Goal: Find specific page/section: Find specific page/section

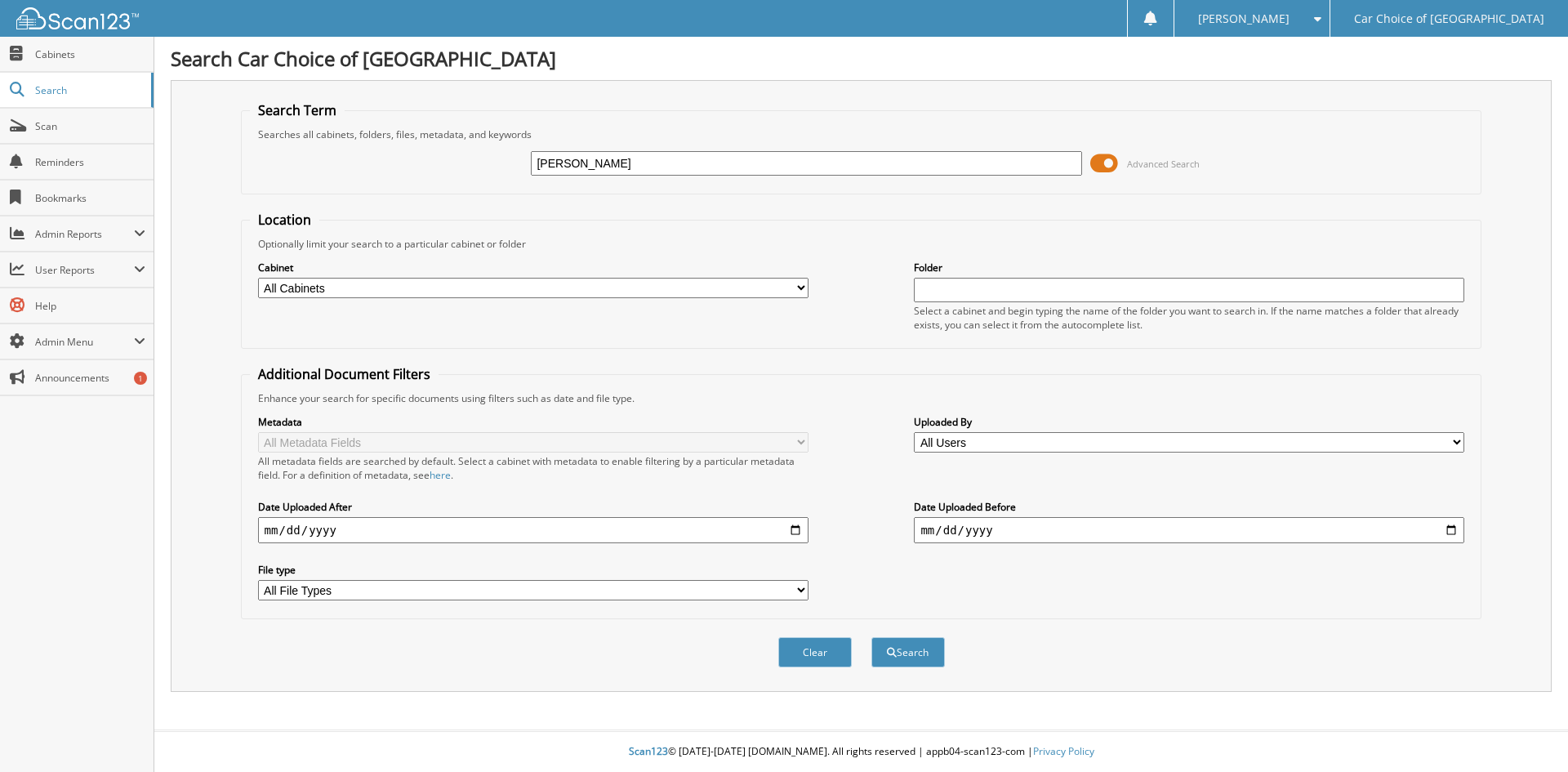
type input "CATLETT"
click at [871, 637] on button "Search" at bounding box center [907, 652] width 74 height 31
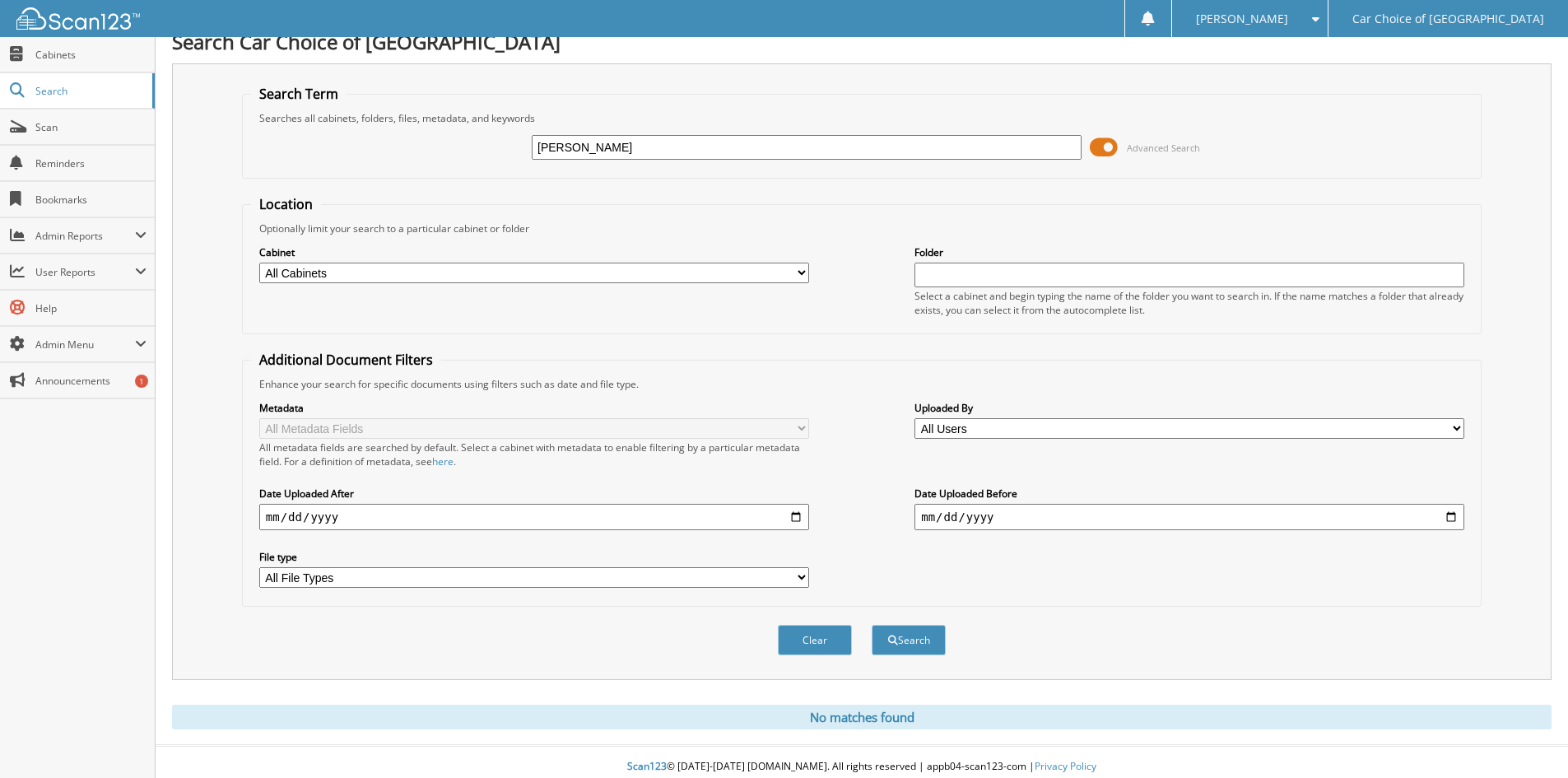
scroll to position [27, 0]
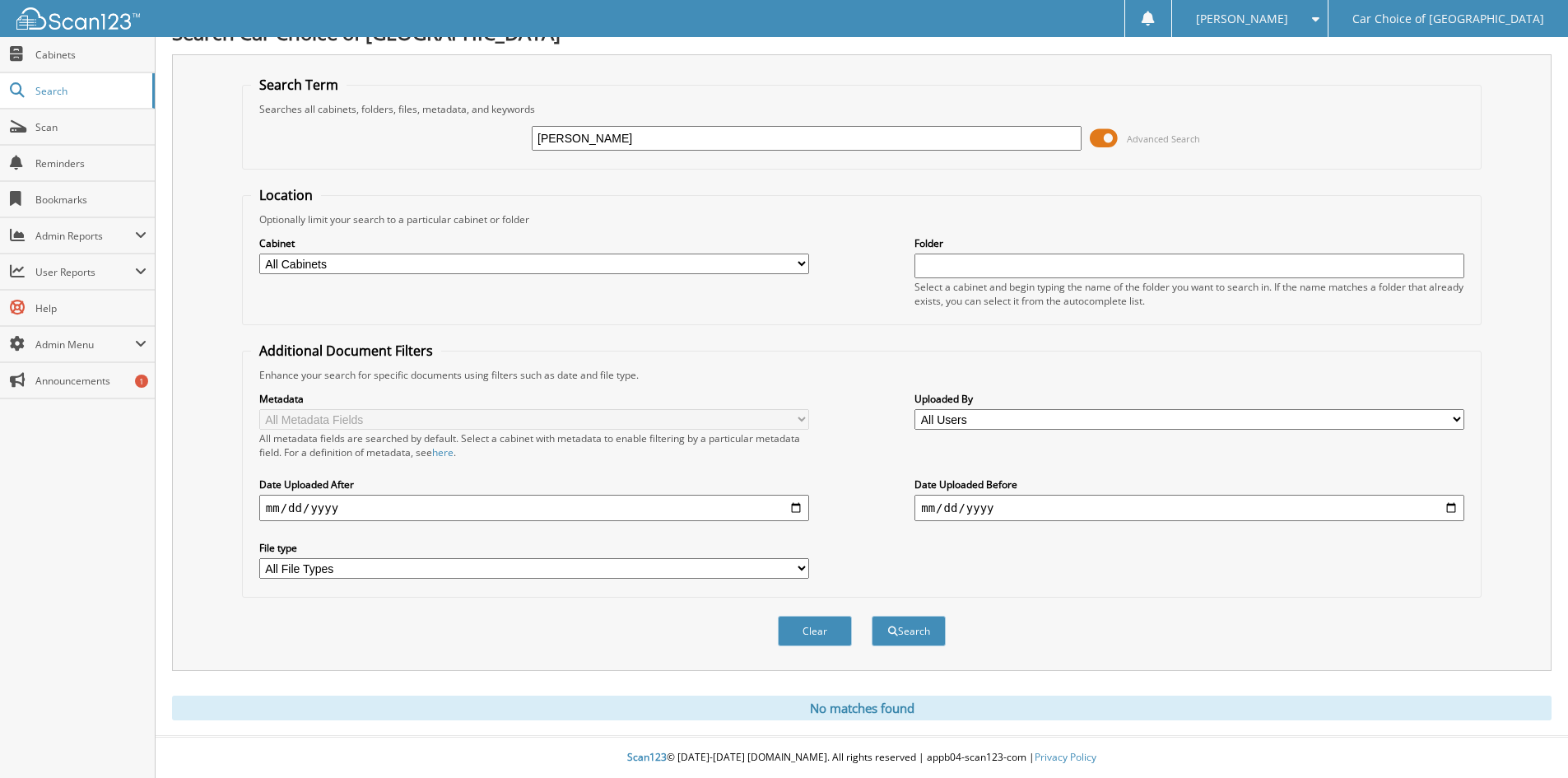
click at [615, 144] on input "CATLETT" at bounding box center [807, 138] width 550 height 25
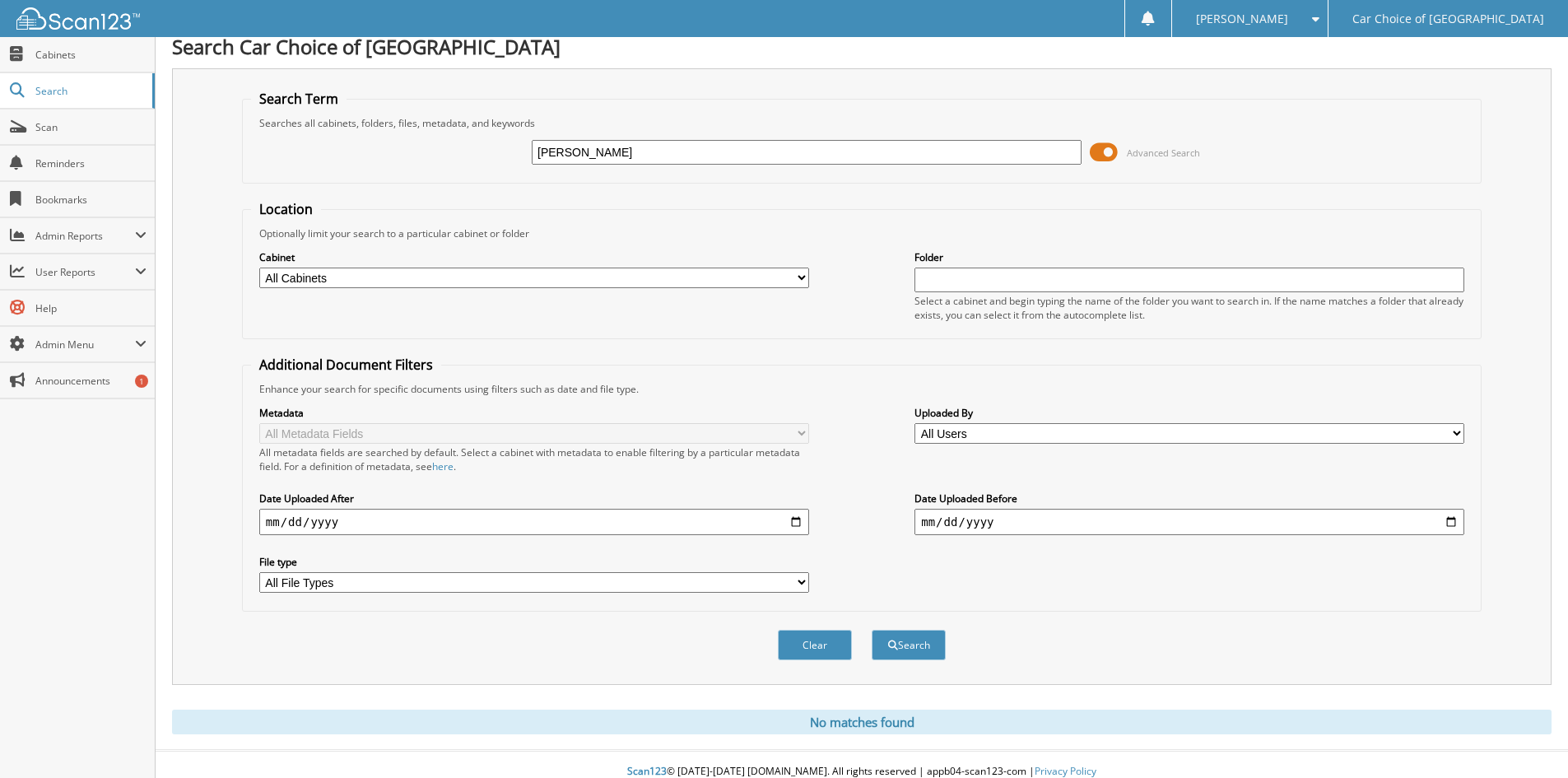
scroll to position [0, 0]
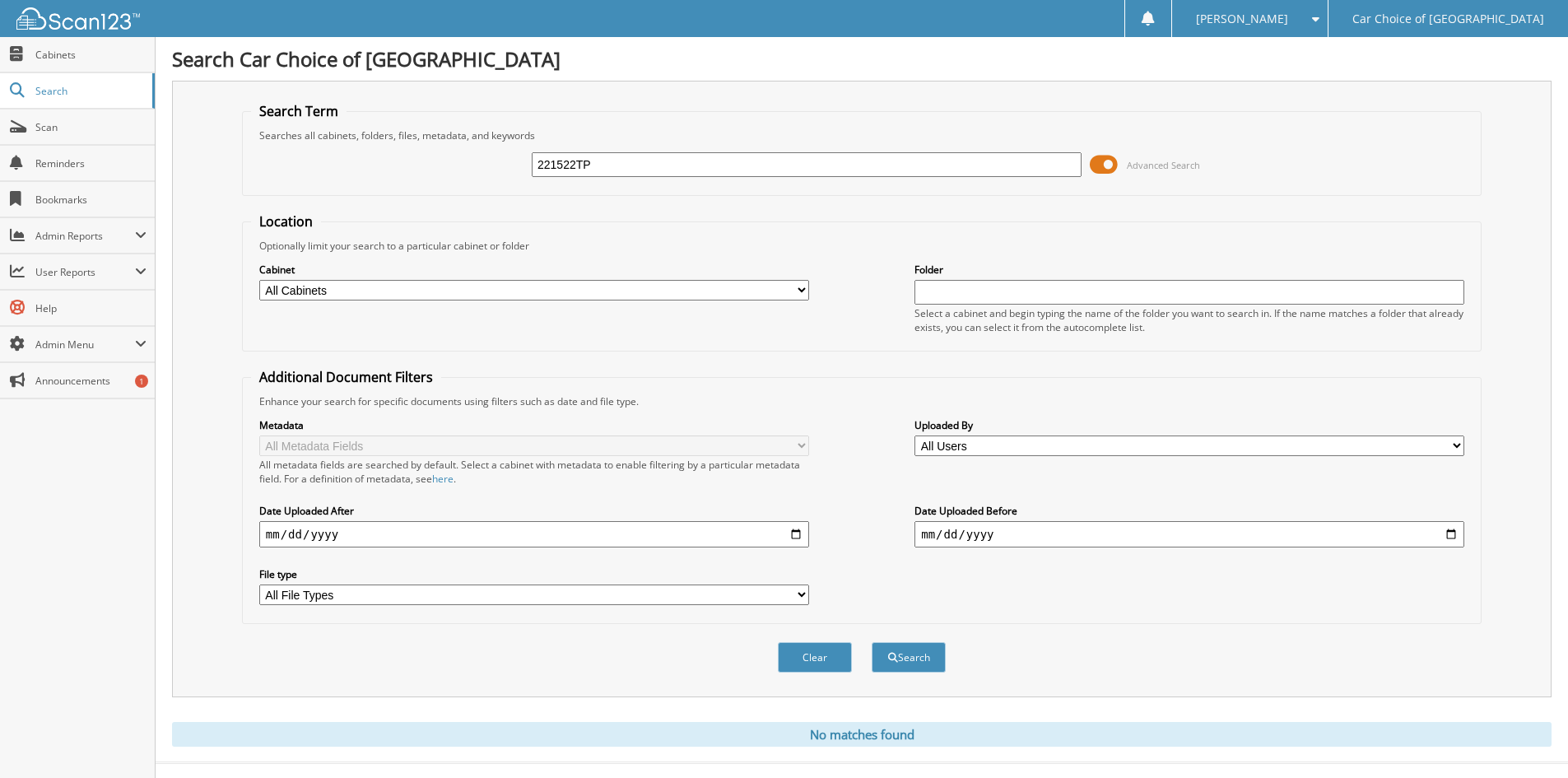
type input "221522TP"
click at [871, 642] on button "Search" at bounding box center [908, 657] width 74 height 31
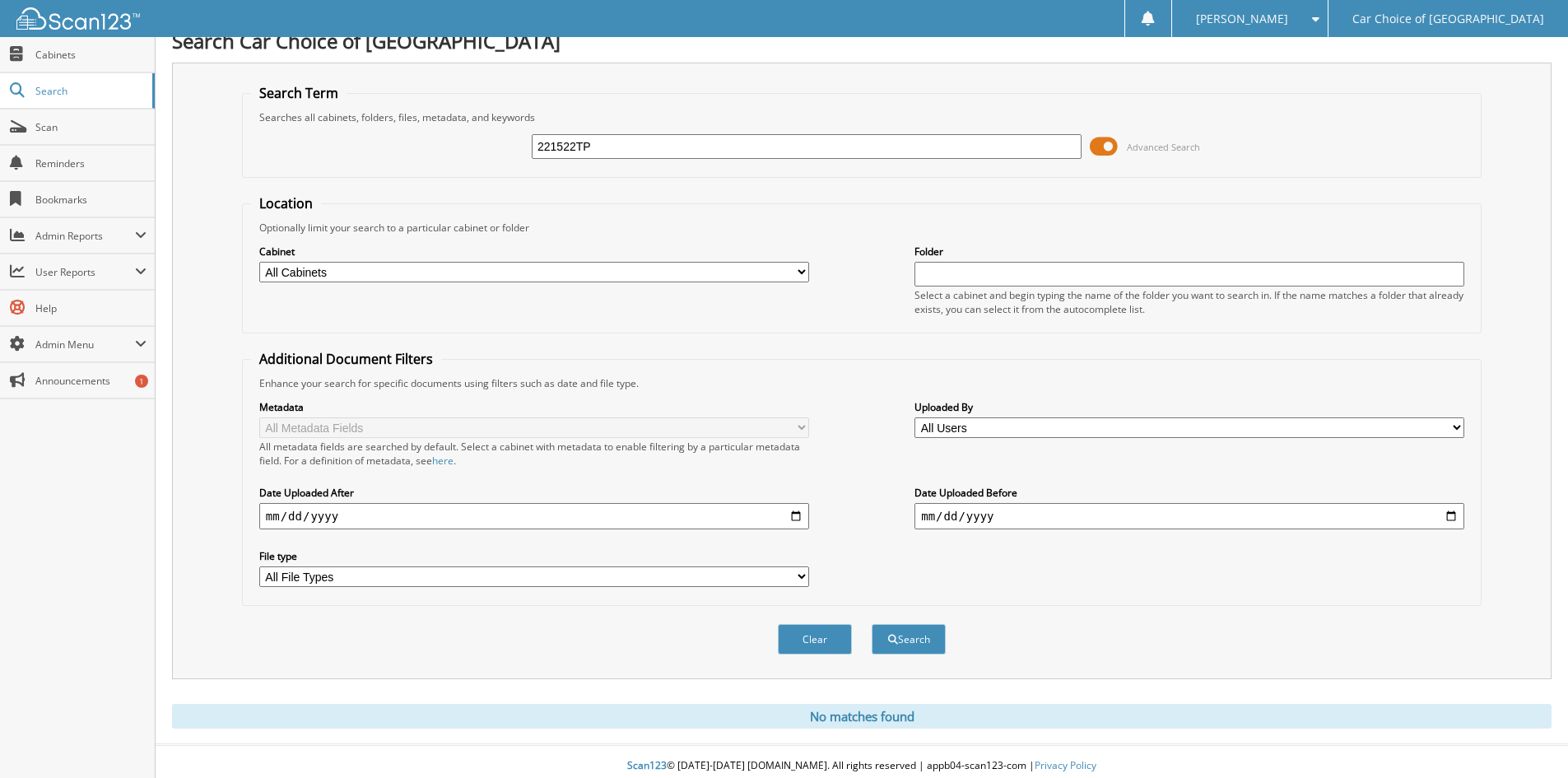
scroll to position [27, 0]
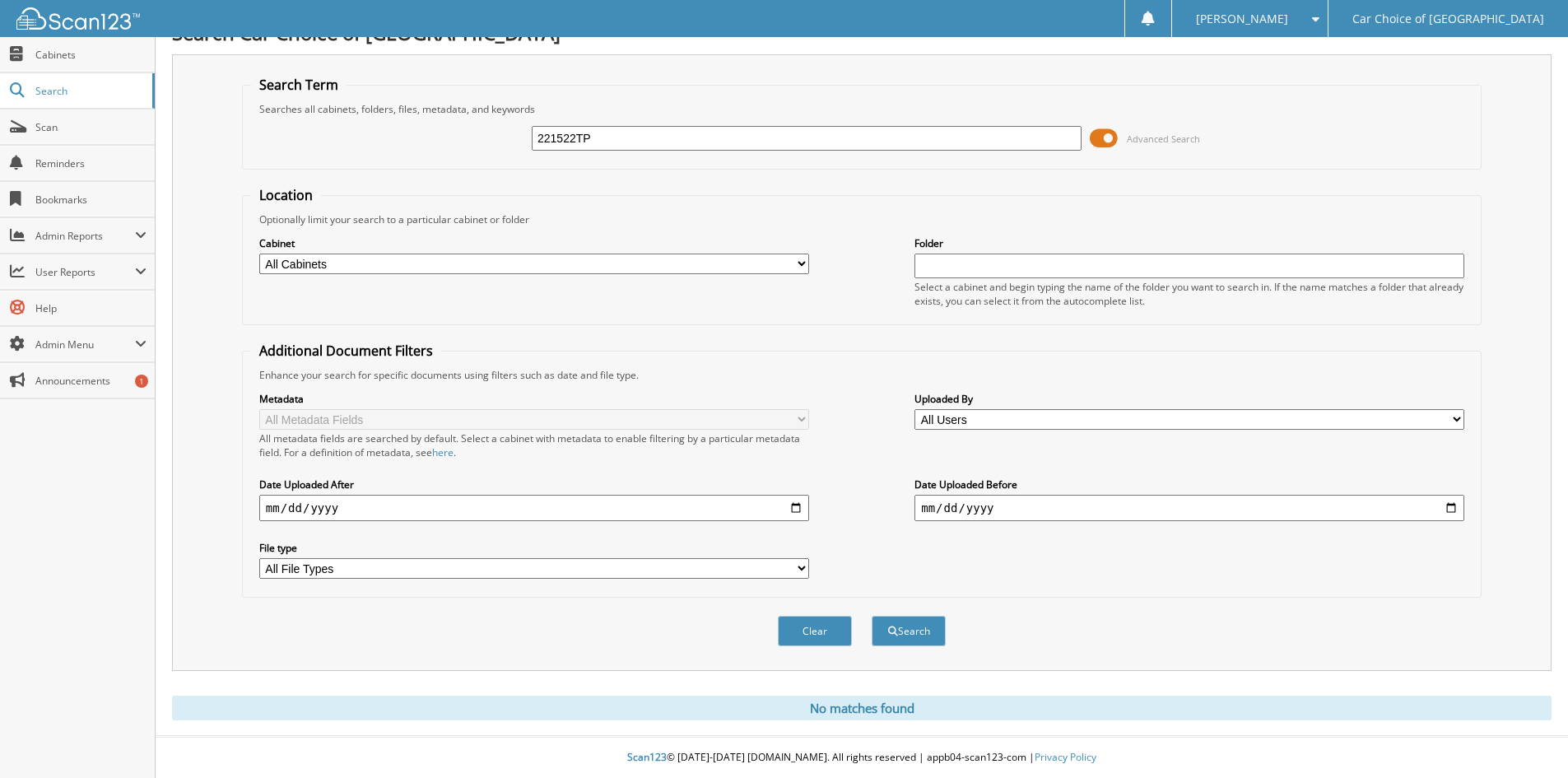
click at [606, 133] on input "221522TP" at bounding box center [807, 138] width 550 height 25
click at [871, 616] on button "Search" at bounding box center [908, 631] width 74 height 31
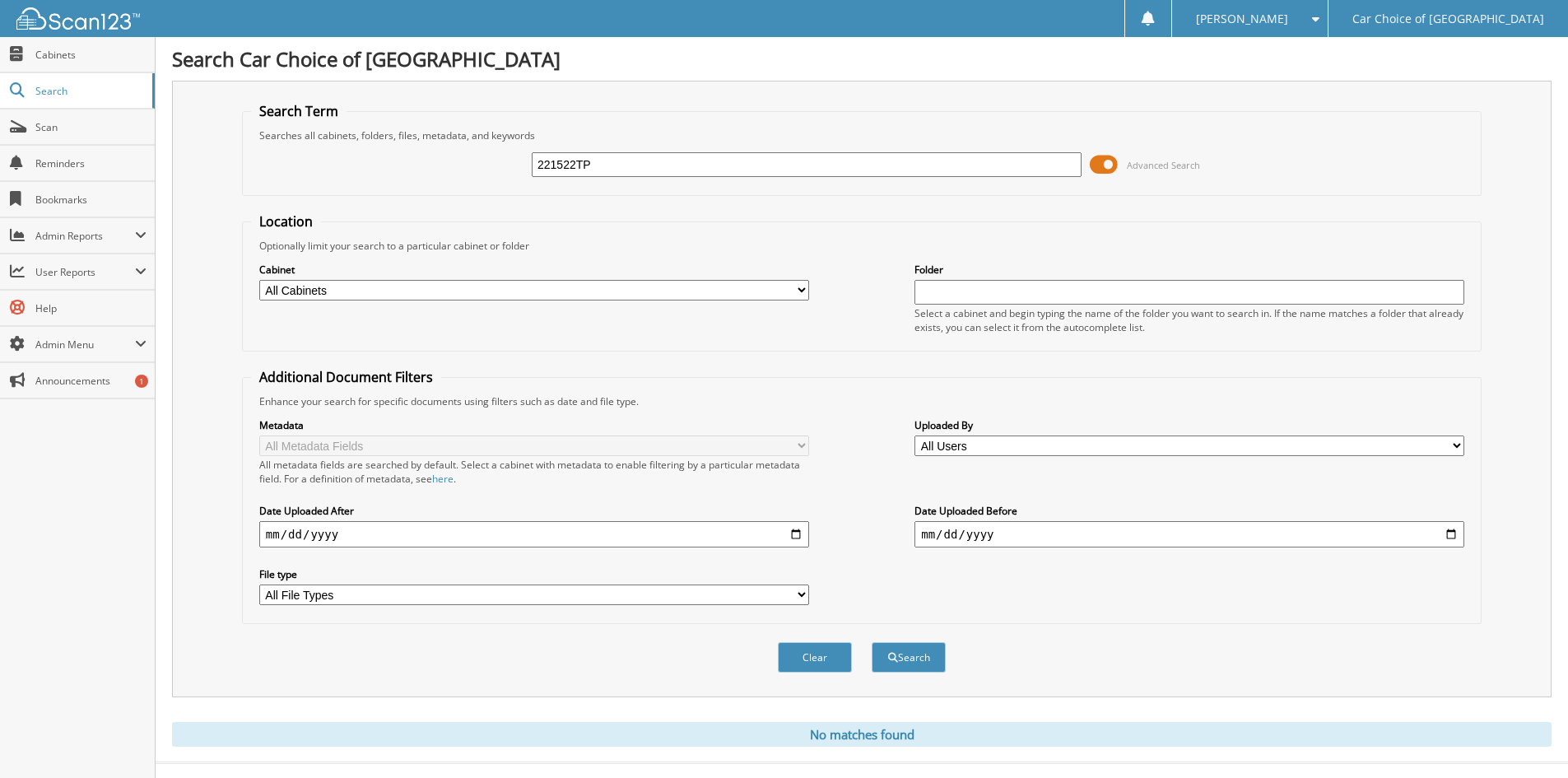
click at [660, 167] on input "221522TP" at bounding box center [807, 165] width 550 height 25
click at [663, 166] on input "221522TP" at bounding box center [807, 165] width 550 height 25
drag, startPoint x: 663, startPoint y: 166, endPoint x: 654, endPoint y: 165, distance: 9.1
click at [654, 165] on input "221522TP" at bounding box center [807, 165] width 550 height 25
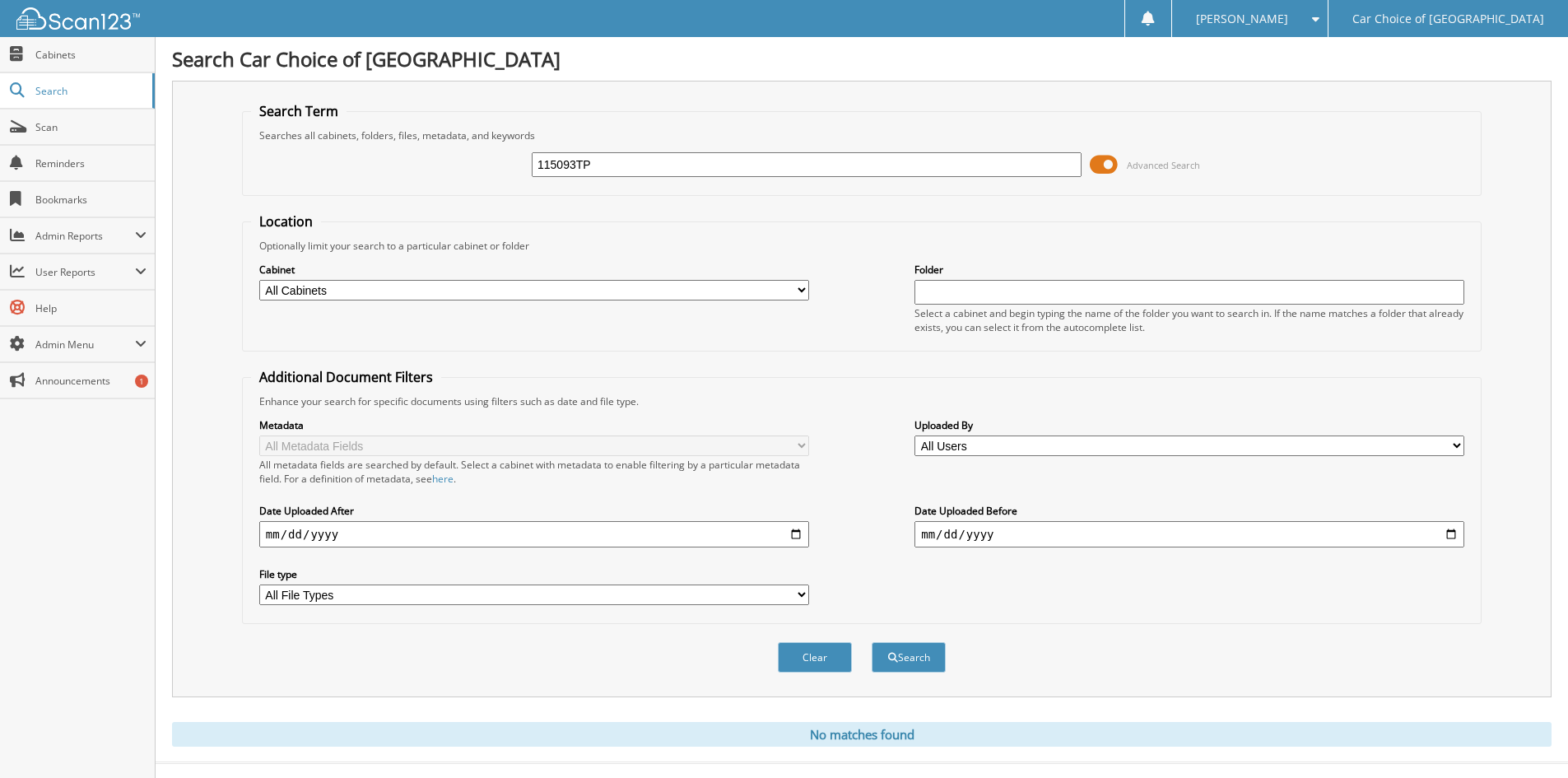
type input "115093TP"
click at [871, 642] on button "Search" at bounding box center [908, 657] width 74 height 31
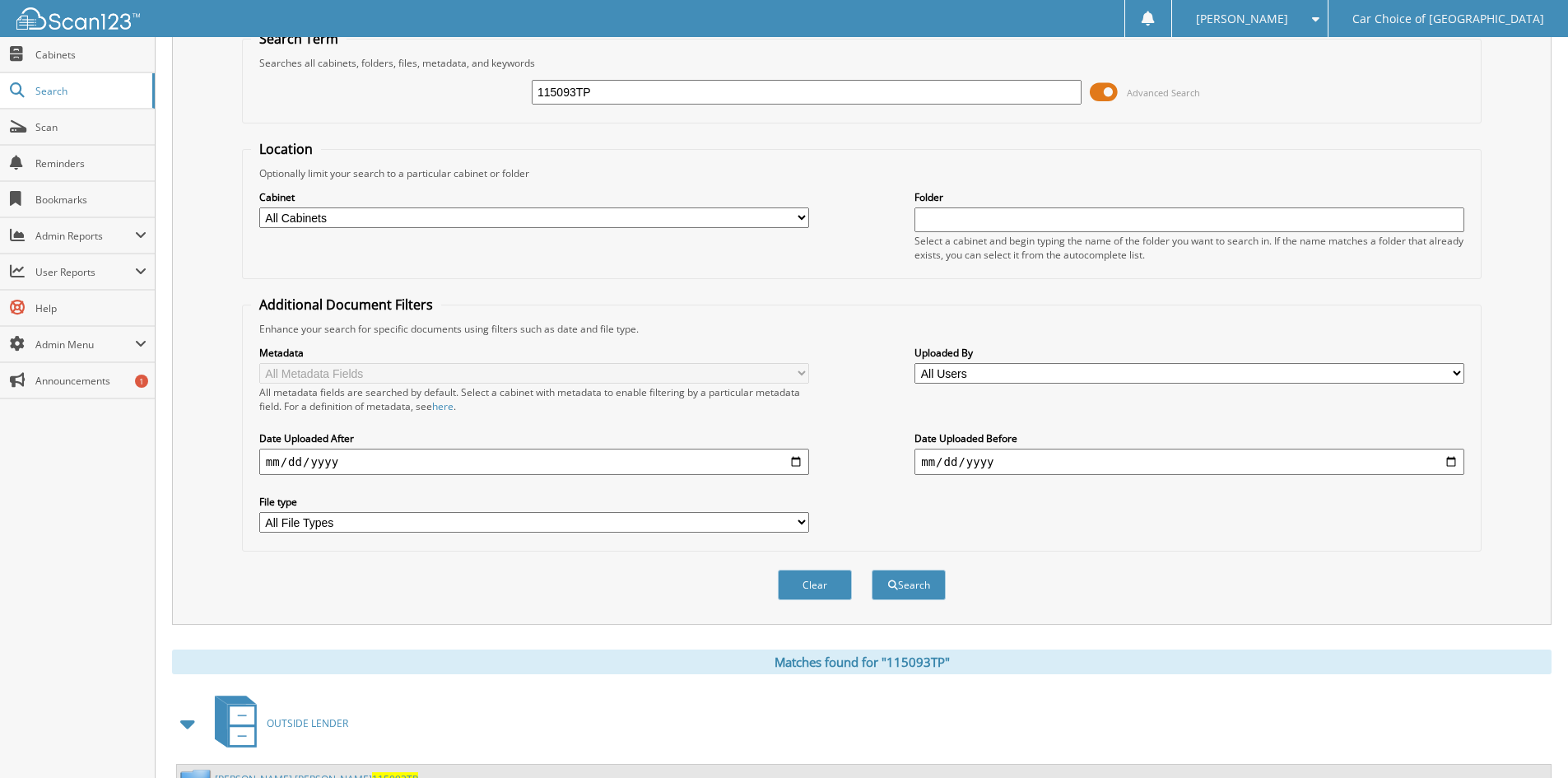
scroll to position [143, 0]
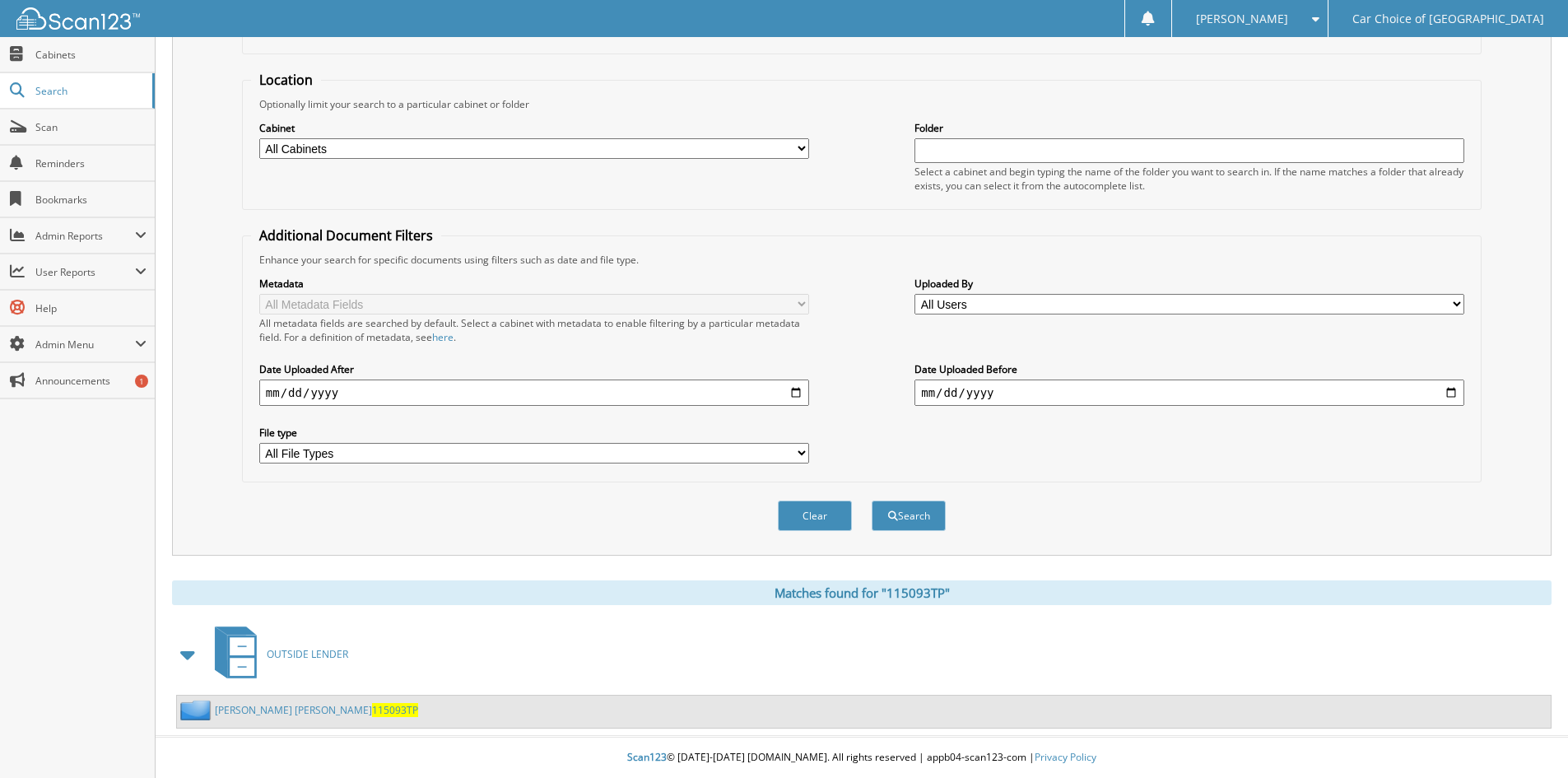
click at [348, 711] on link "[PERSON_NAME] [PERSON_NAME] 115093TP" at bounding box center [316, 709] width 204 height 14
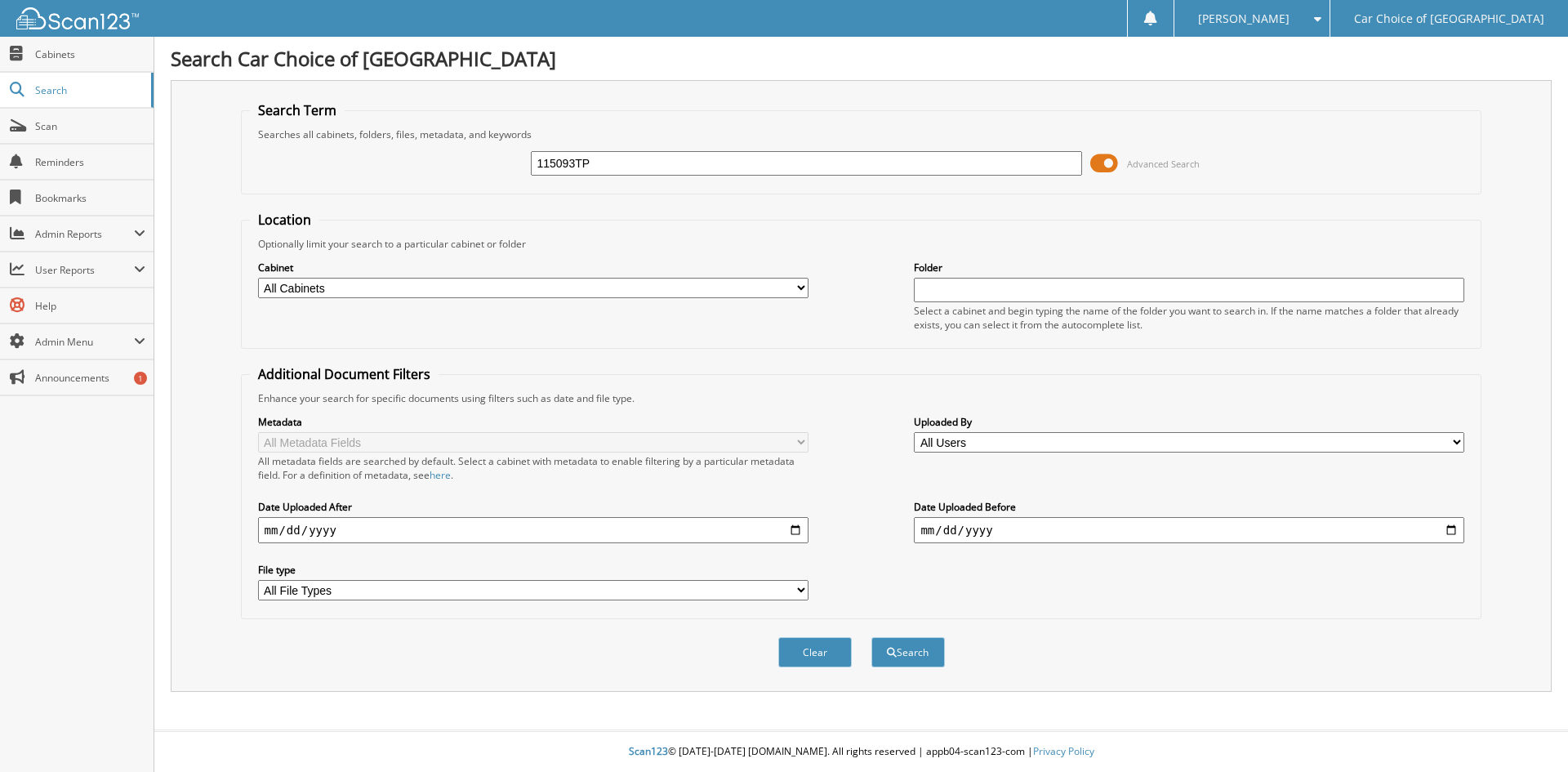
type input "115093TP"
click at [871, 637] on button "Search" at bounding box center [907, 652] width 74 height 31
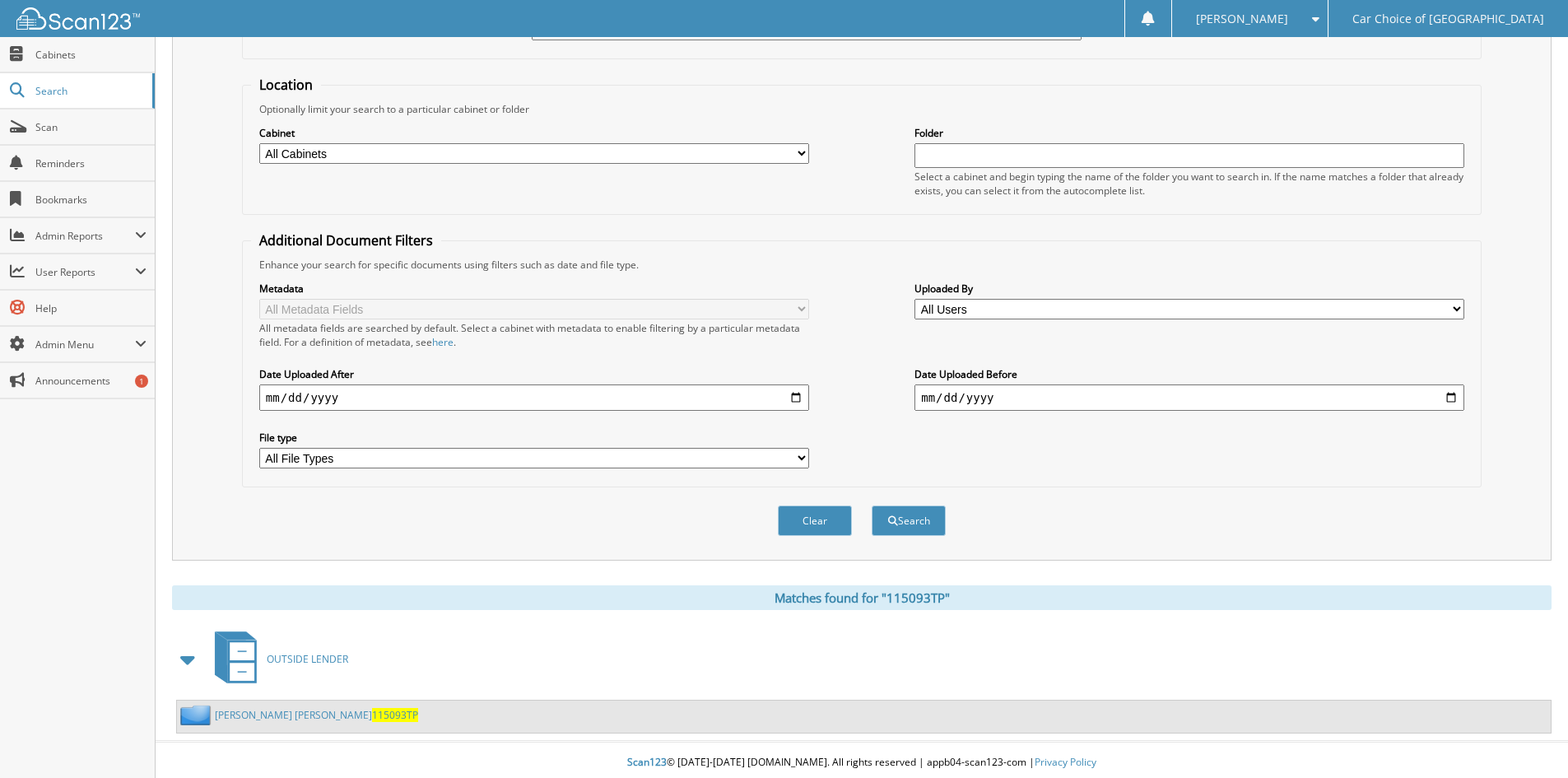
scroll to position [143, 0]
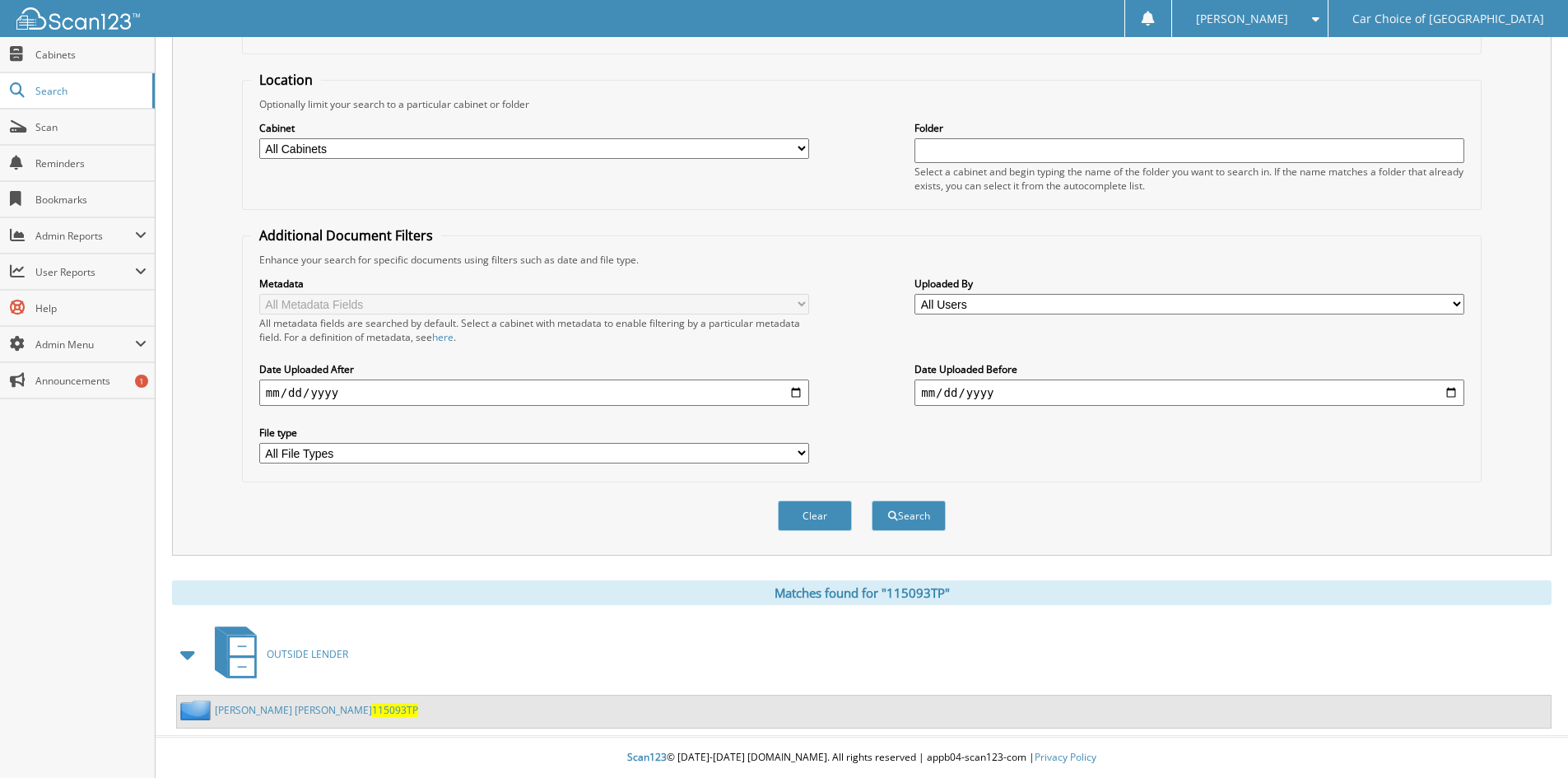
click at [326, 708] on link "[PERSON_NAME] [PERSON_NAME] 115093TP" at bounding box center [316, 709] width 204 height 14
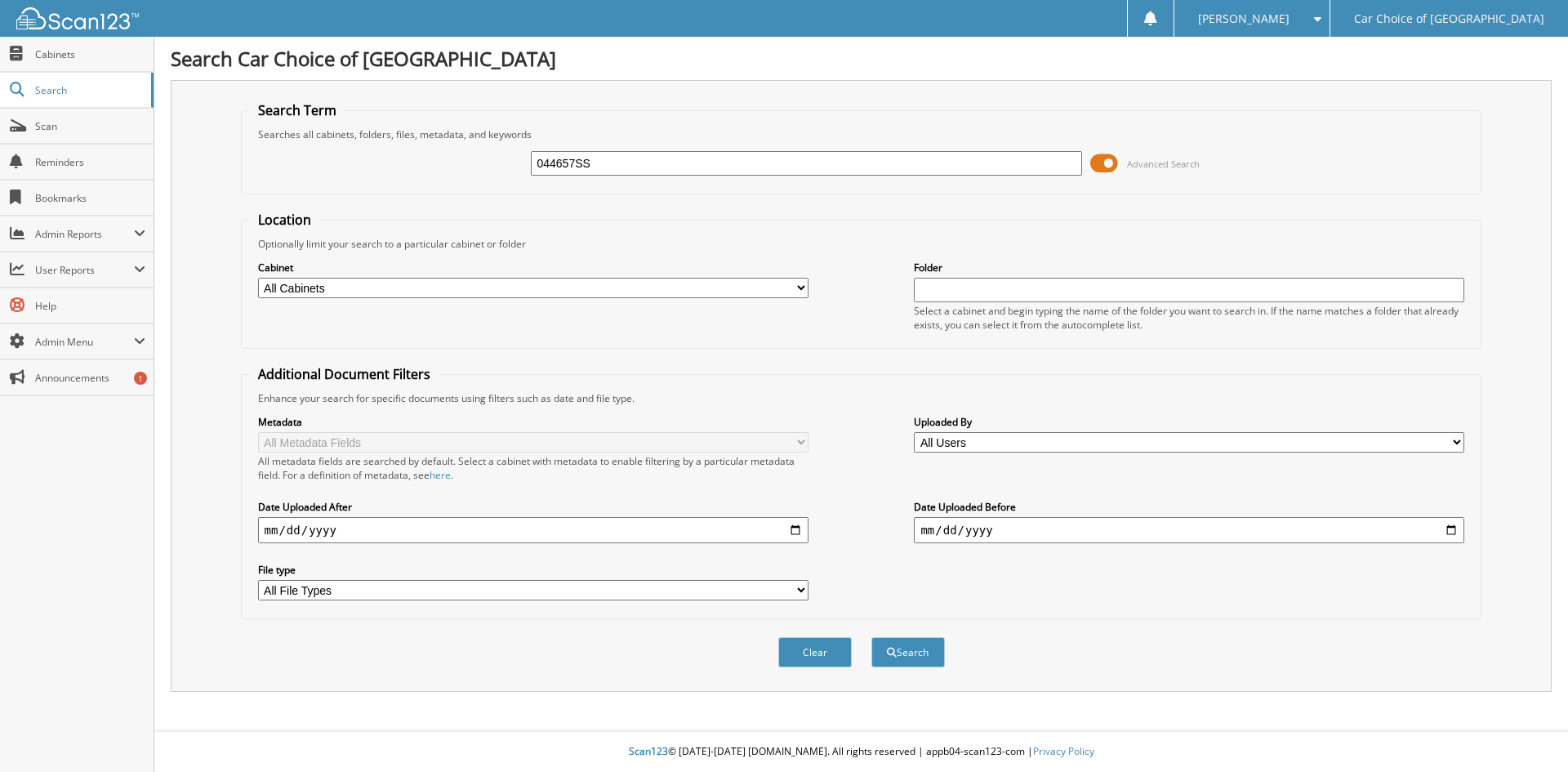
type input "044657SS"
click at [871, 637] on button "Search" at bounding box center [907, 652] width 74 height 31
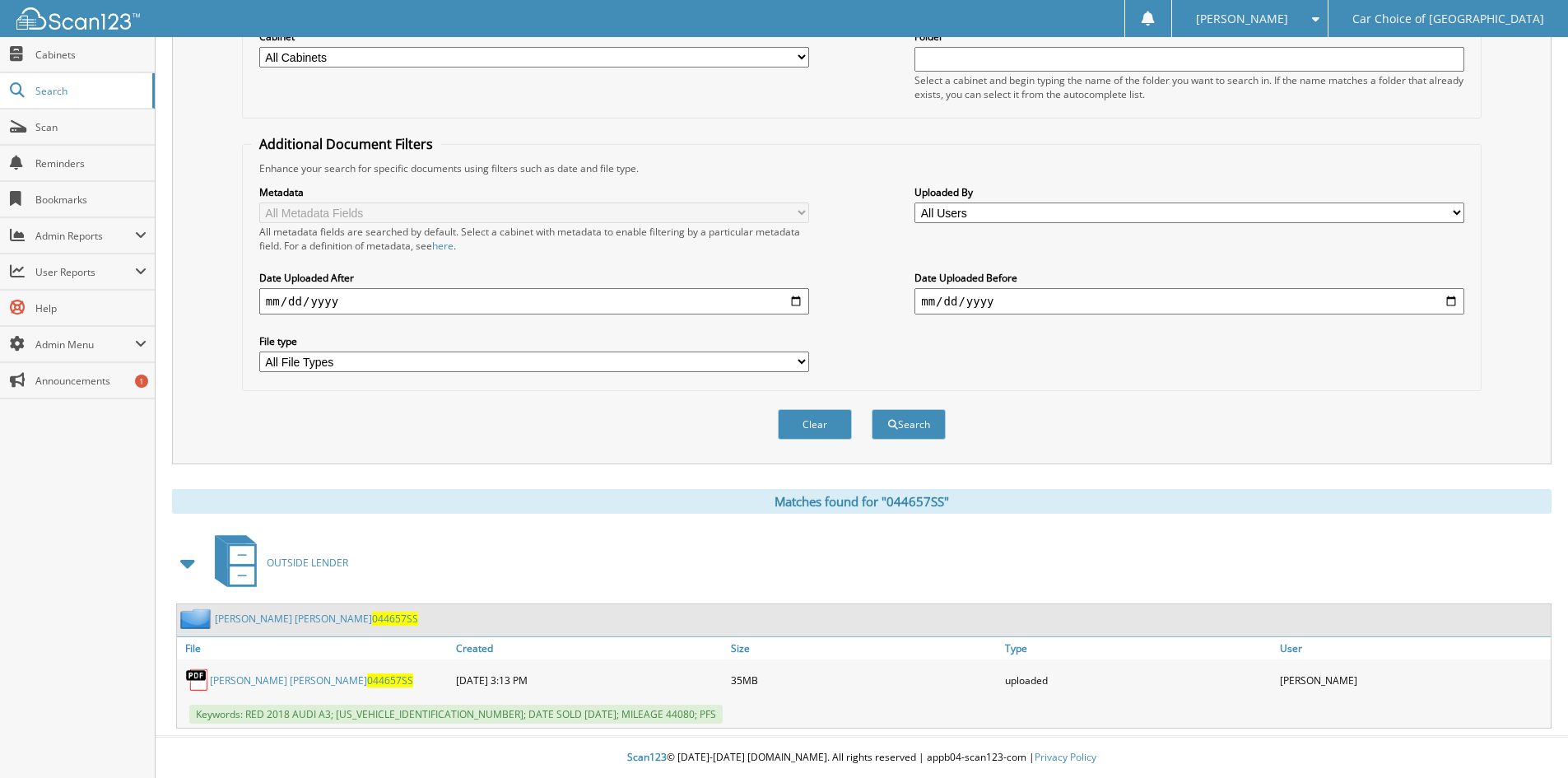
click at [287, 616] on link "[PERSON_NAME] [PERSON_NAME] 044657SS" at bounding box center [316, 619] width 204 height 14
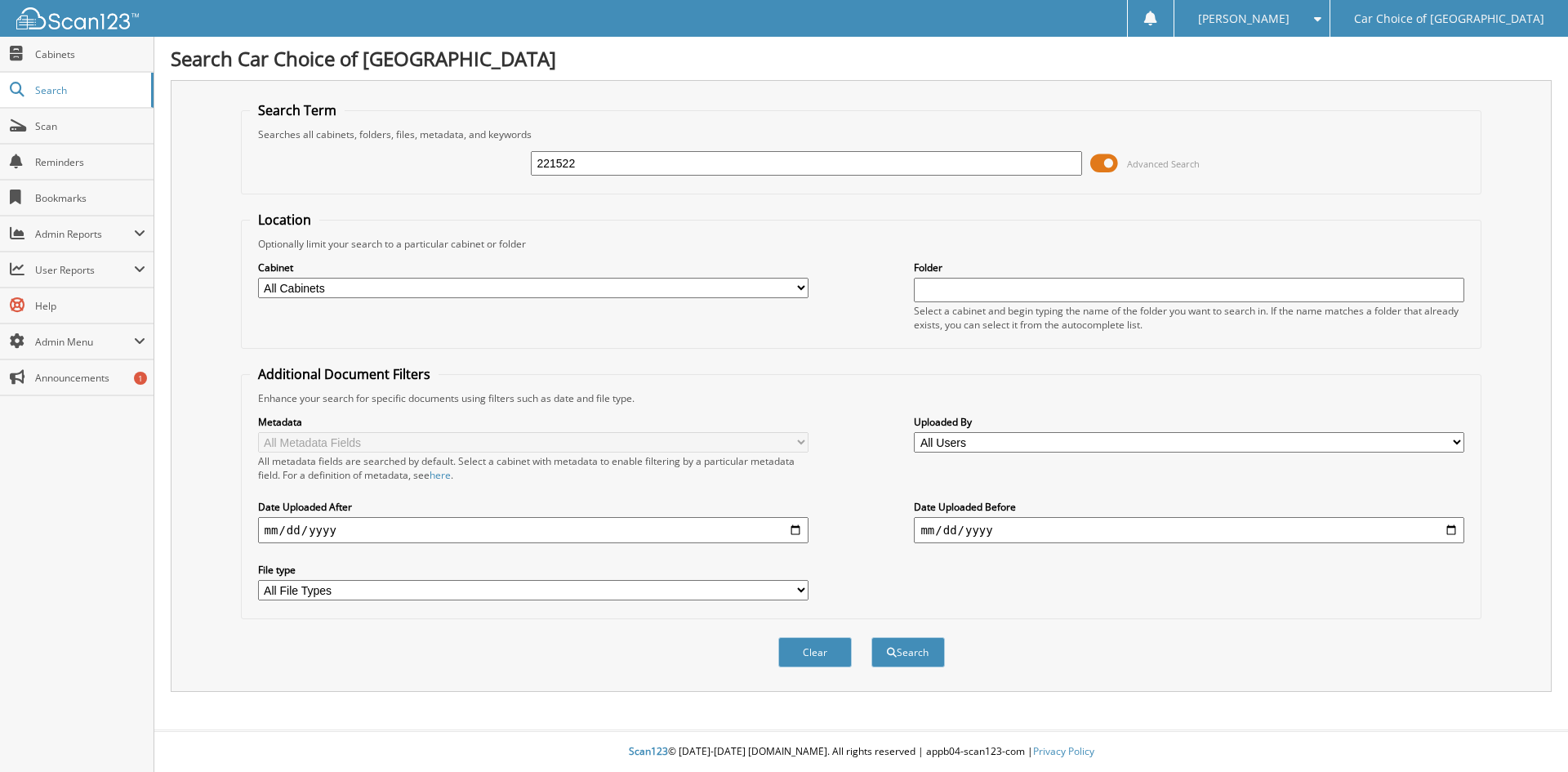
type input "221522"
click at [871, 637] on button "Search" at bounding box center [907, 652] width 74 height 31
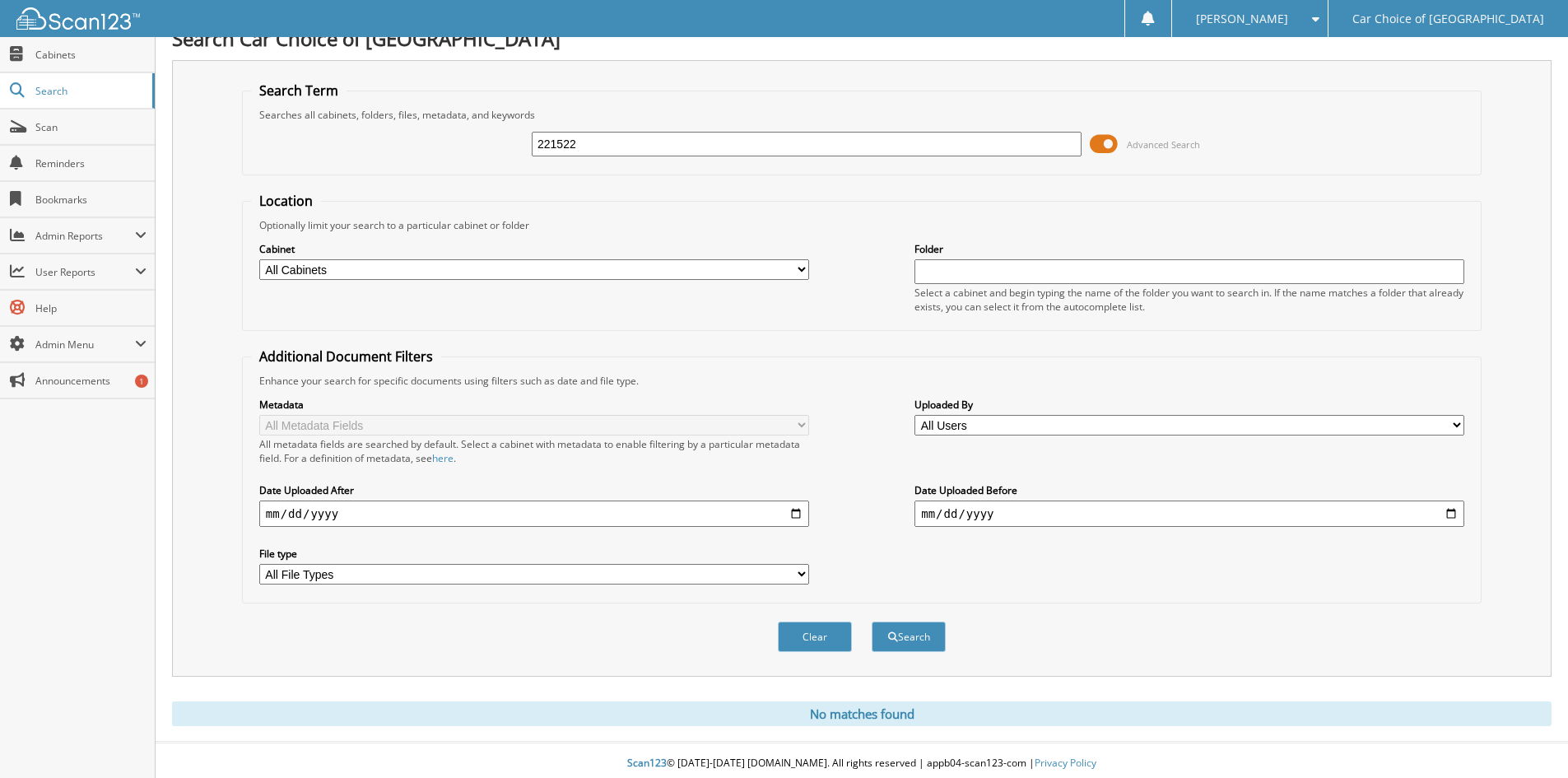
scroll to position [27, 0]
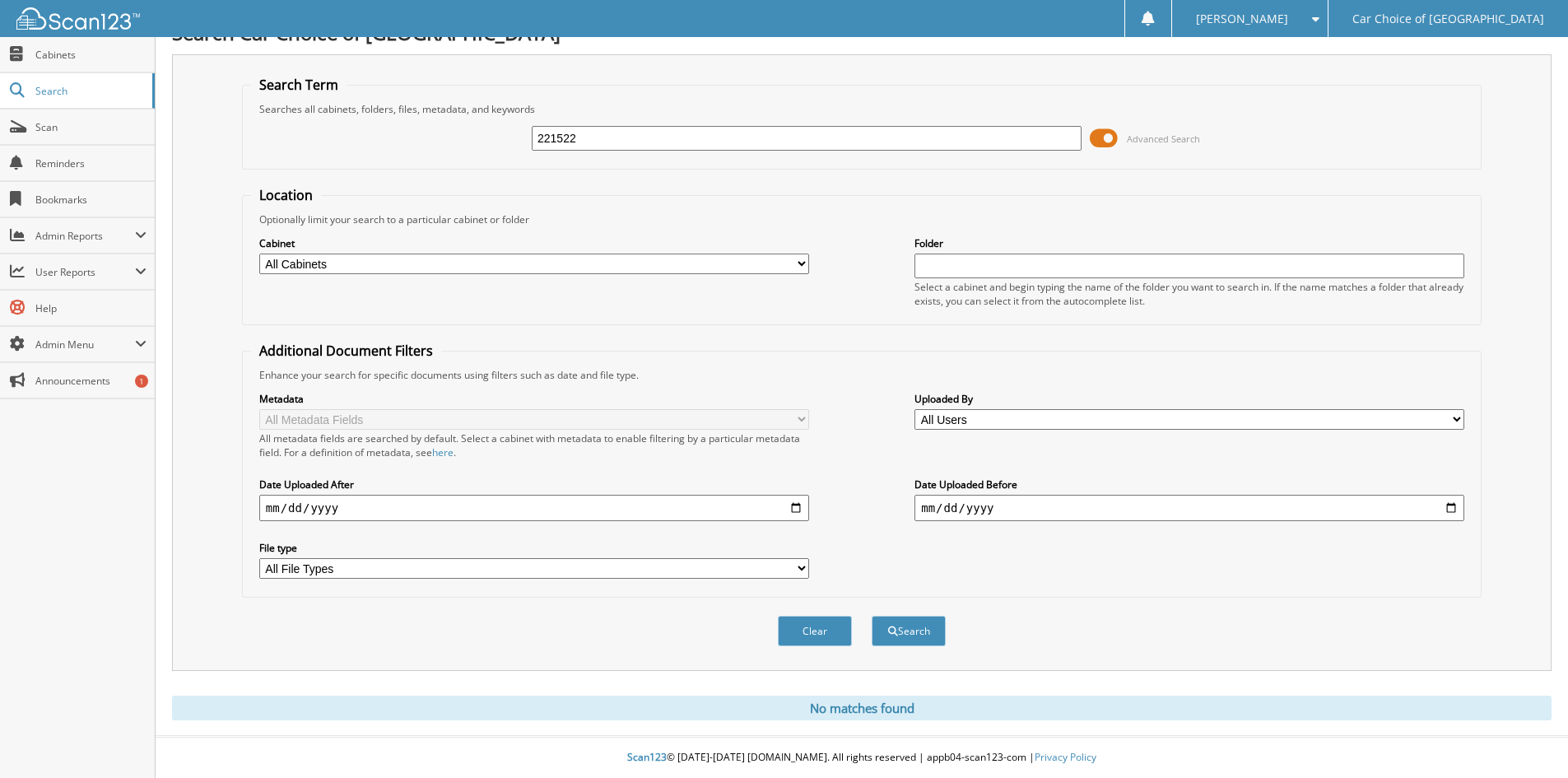
click at [625, 143] on input "221522" at bounding box center [807, 138] width 550 height 25
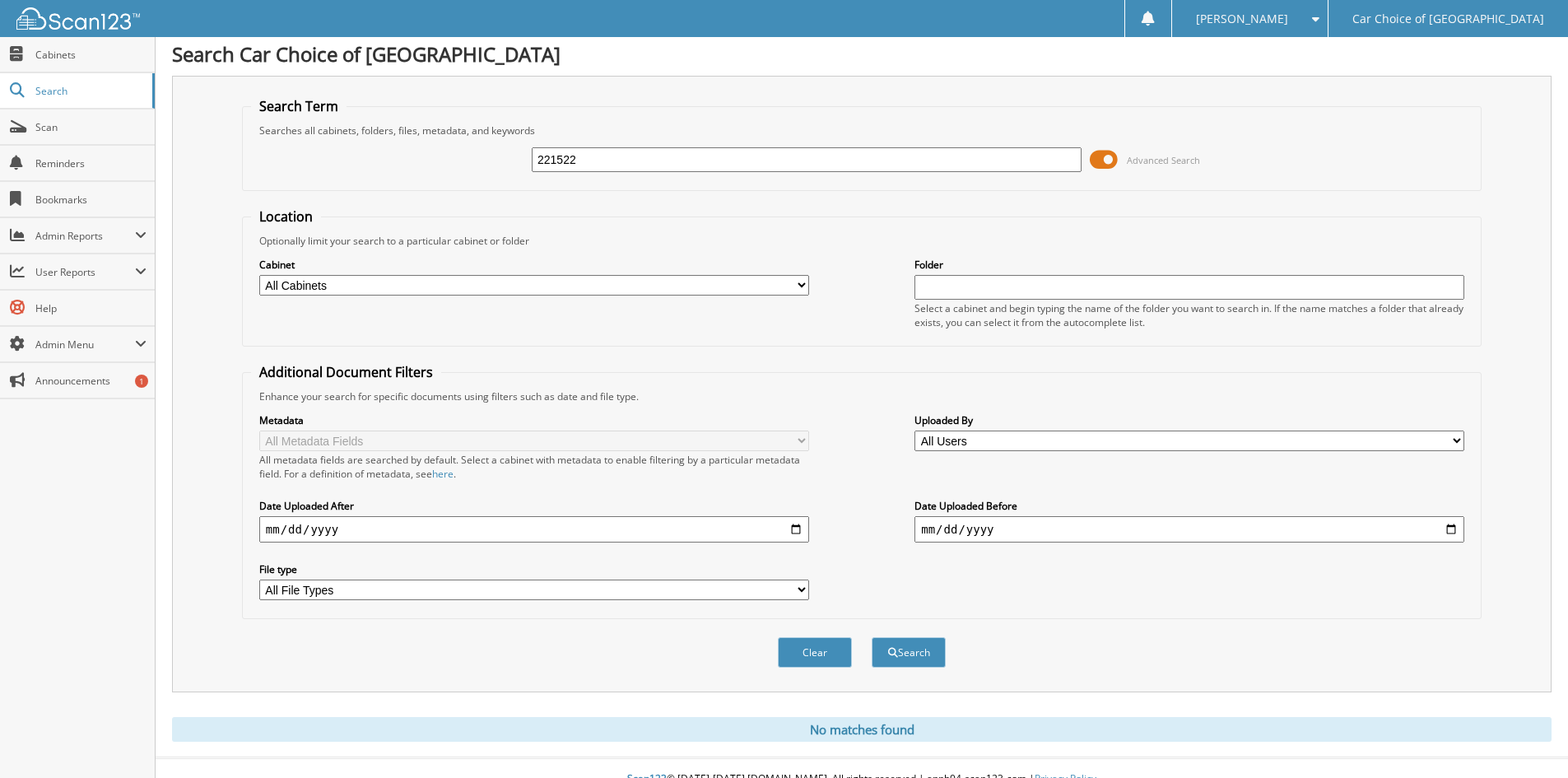
scroll to position [0, 0]
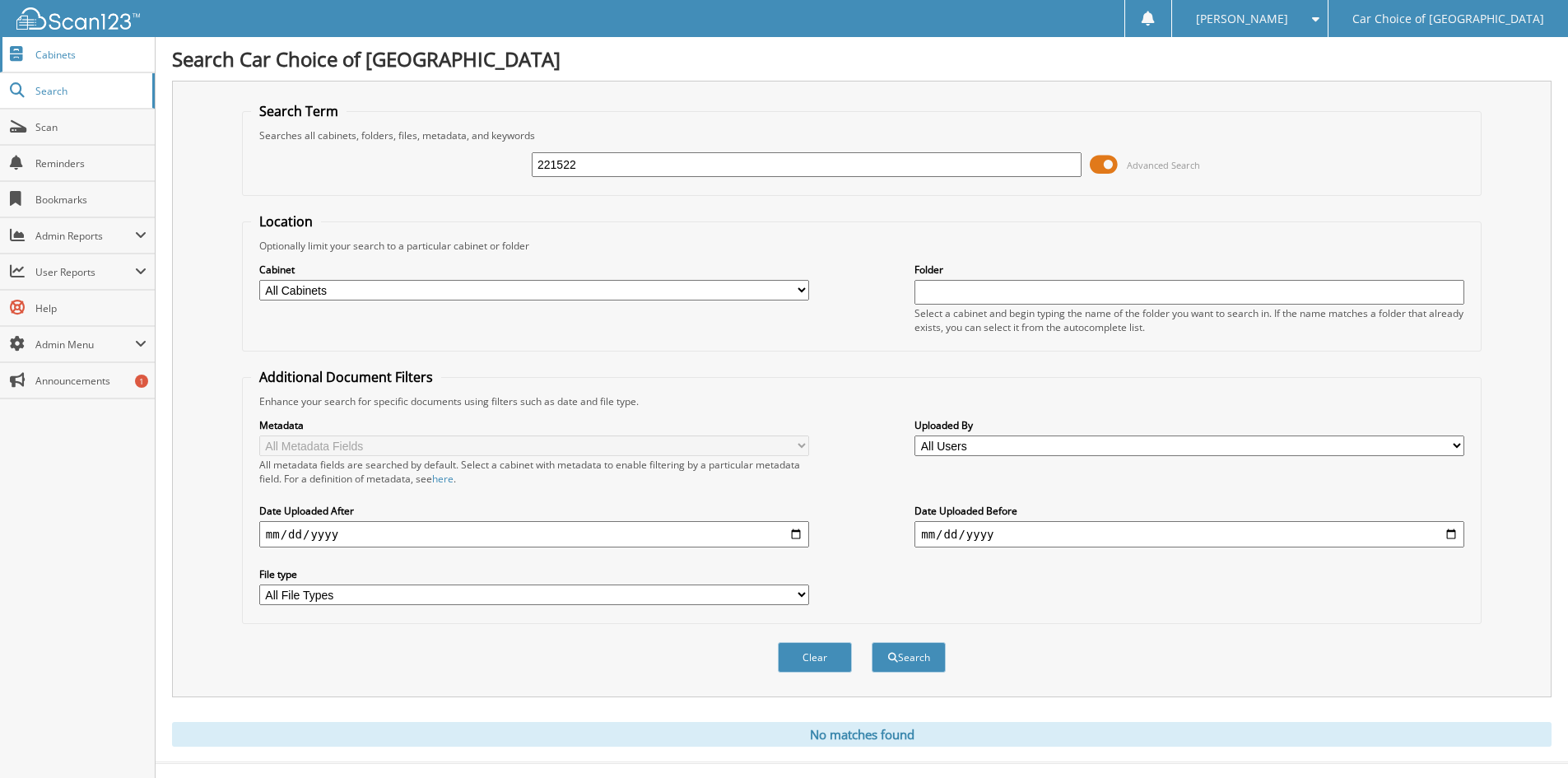
click at [64, 65] on link "Cabinets" at bounding box center [77, 54] width 154 height 36
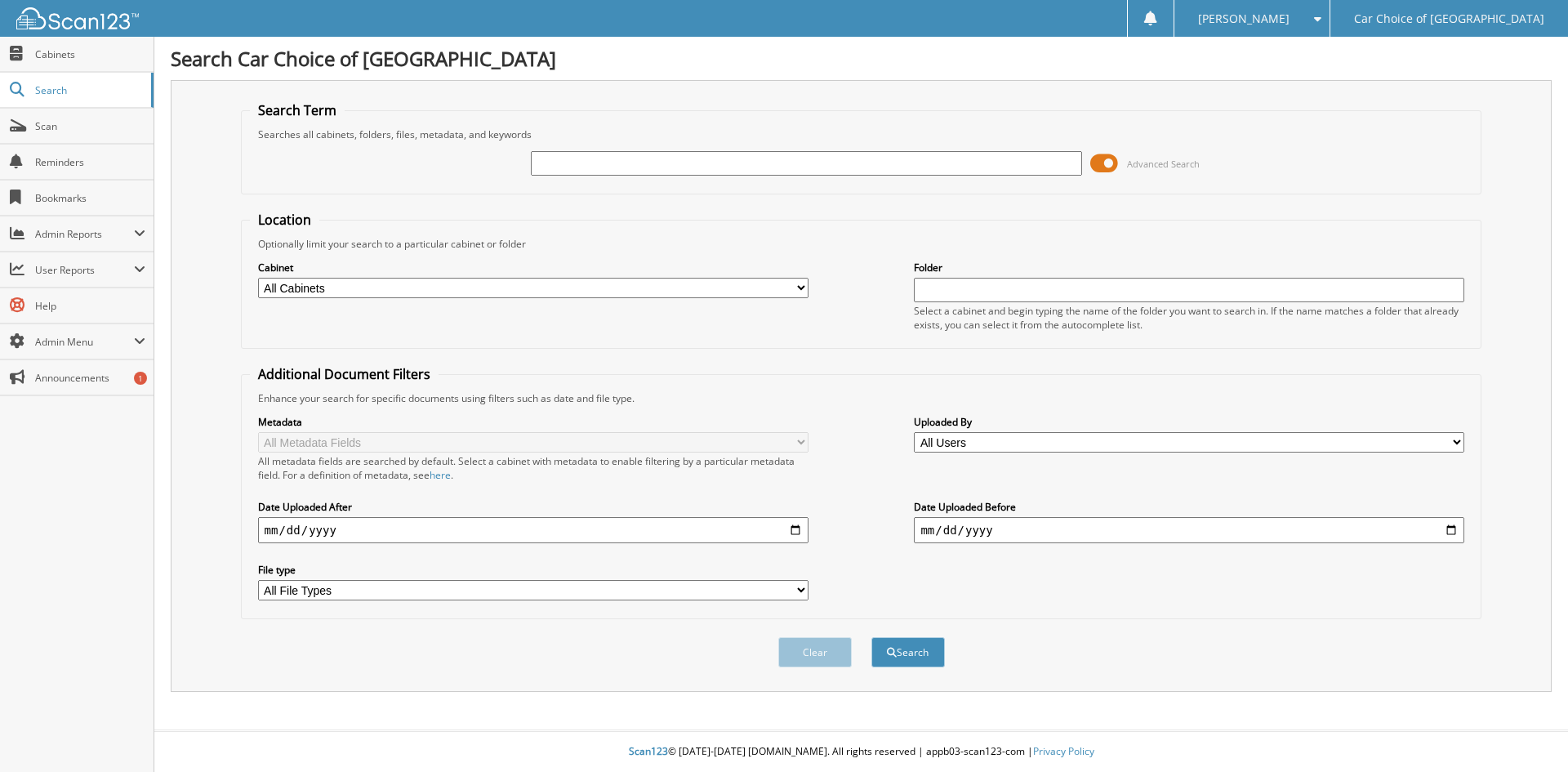
click at [669, 165] on input "text" at bounding box center [805, 164] width 550 height 25
type input "280214"
click at [871, 637] on button "Search" at bounding box center [907, 652] width 74 height 31
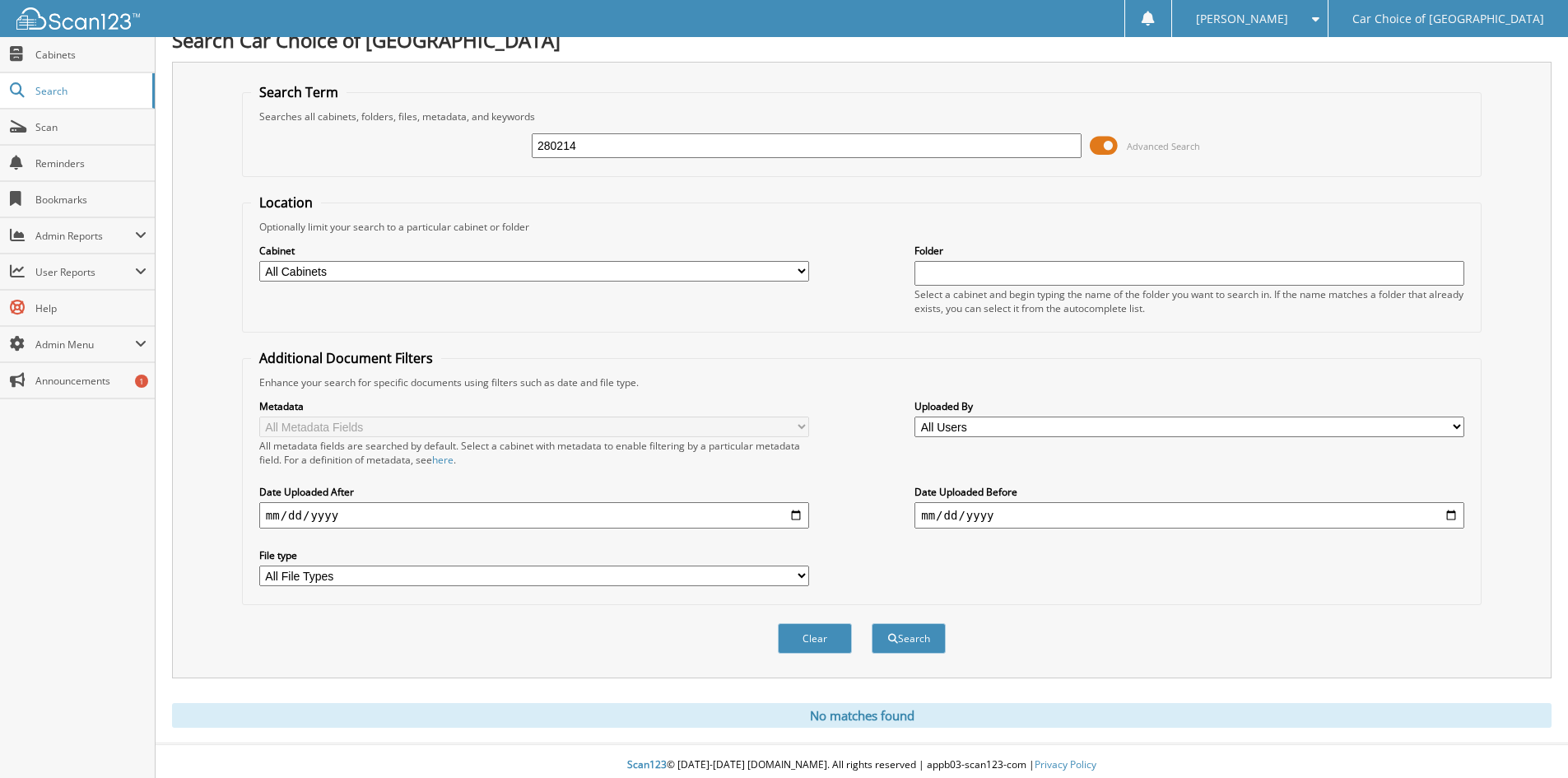
scroll to position [27, 0]
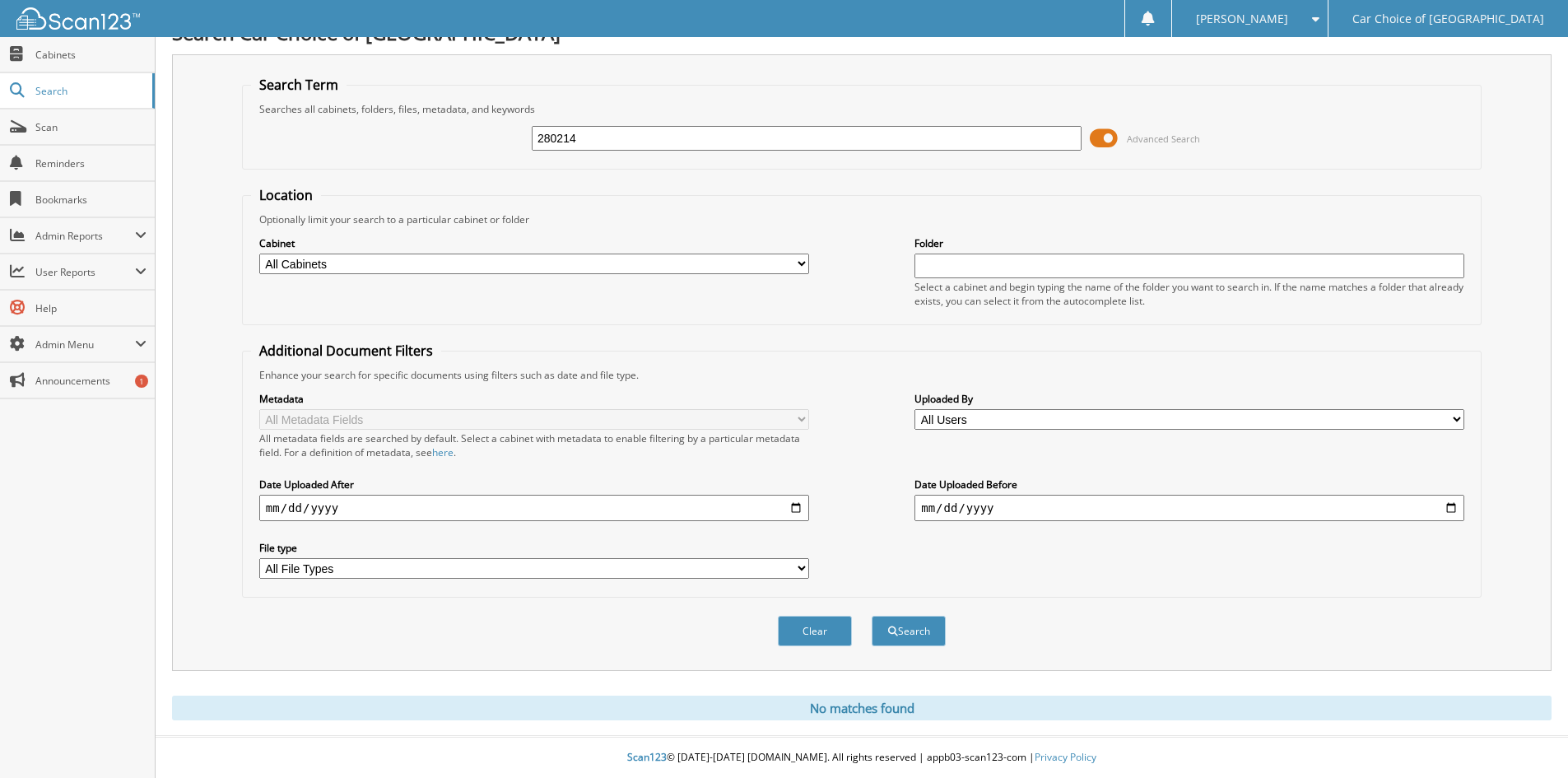
click at [619, 146] on input "280214" at bounding box center [807, 138] width 550 height 25
click at [619, 143] on input "280214" at bounding box center [807, 138] width 550 height 25
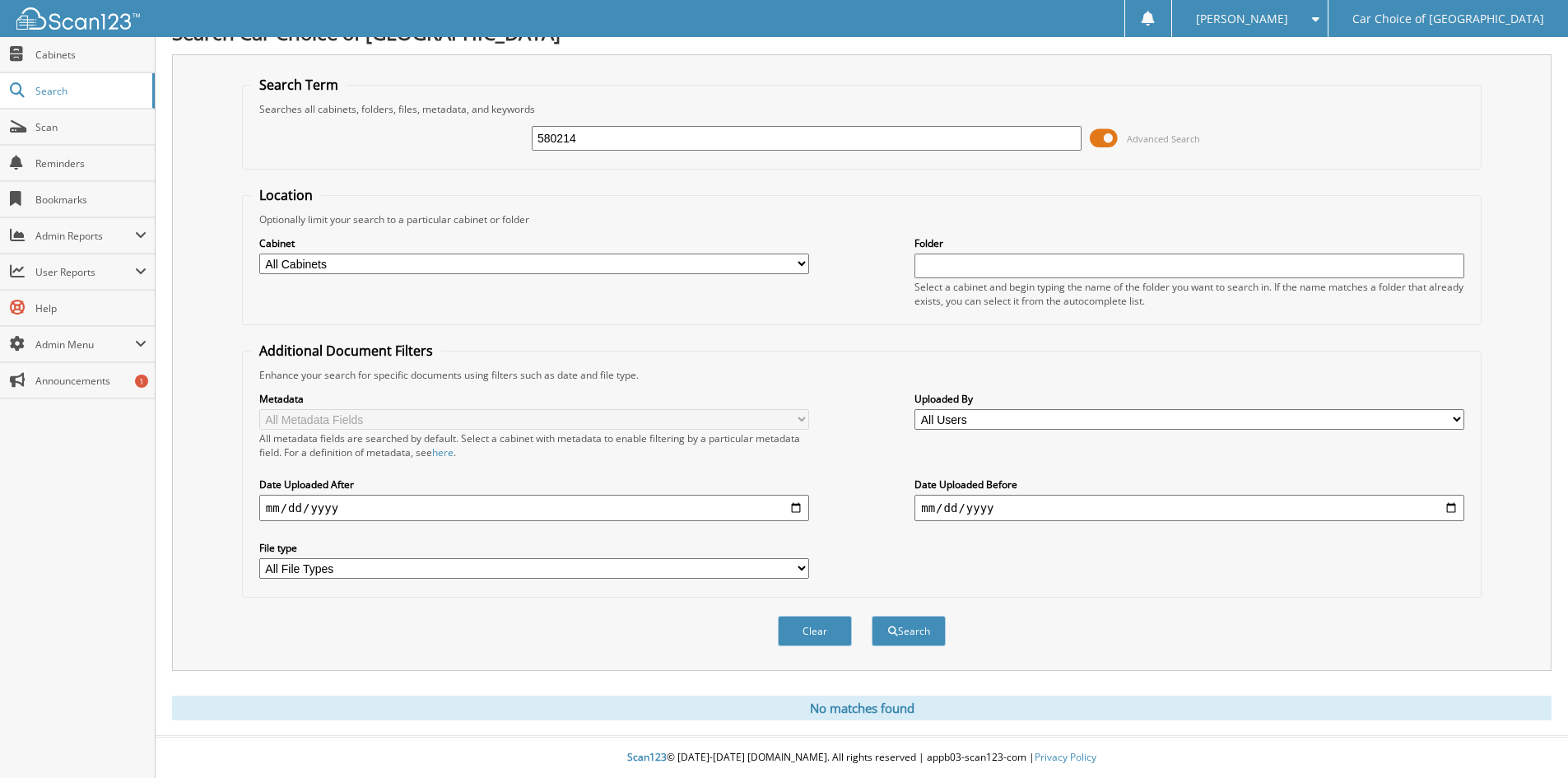
type input "580214"
click at [871, 616] on button "Search" at bounding box center [908, 631] width 74 height 31
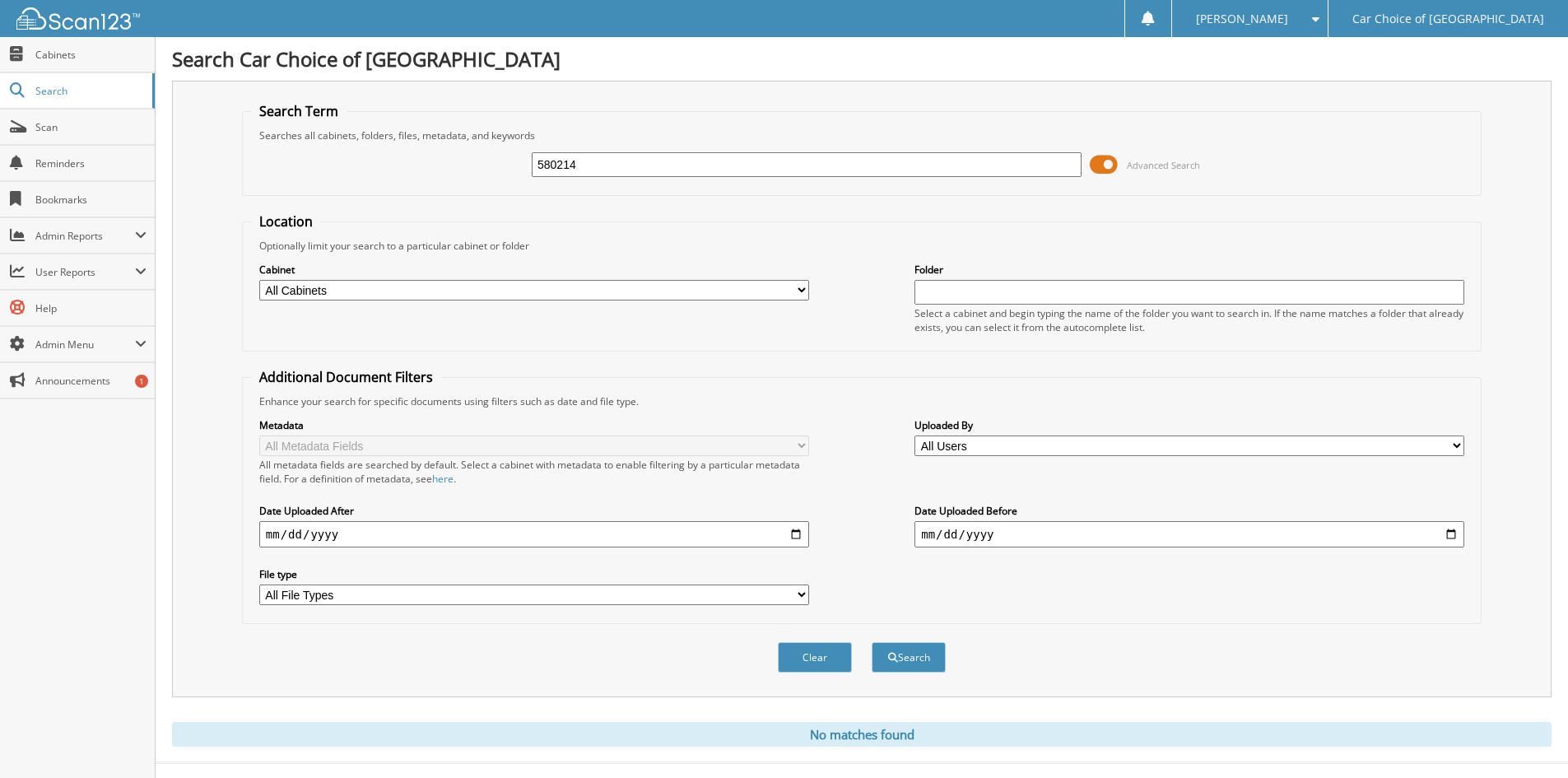
click at [588, 175] on input "580214" at bounding box center [807, 165] width 550 height 25
click at [593, 173] on input "580214" at bounding box center [807, 165] width 550 height 25
click at [595, 173] on input "580214" at bounding box center [807, 165] width 550 height 25
click at [598, 171] on input "580214" at bounding box center [807, 165] width 550 height 25
click at [599, 169] on input "580214" at bounding box center [807, 165] width 550 height 25
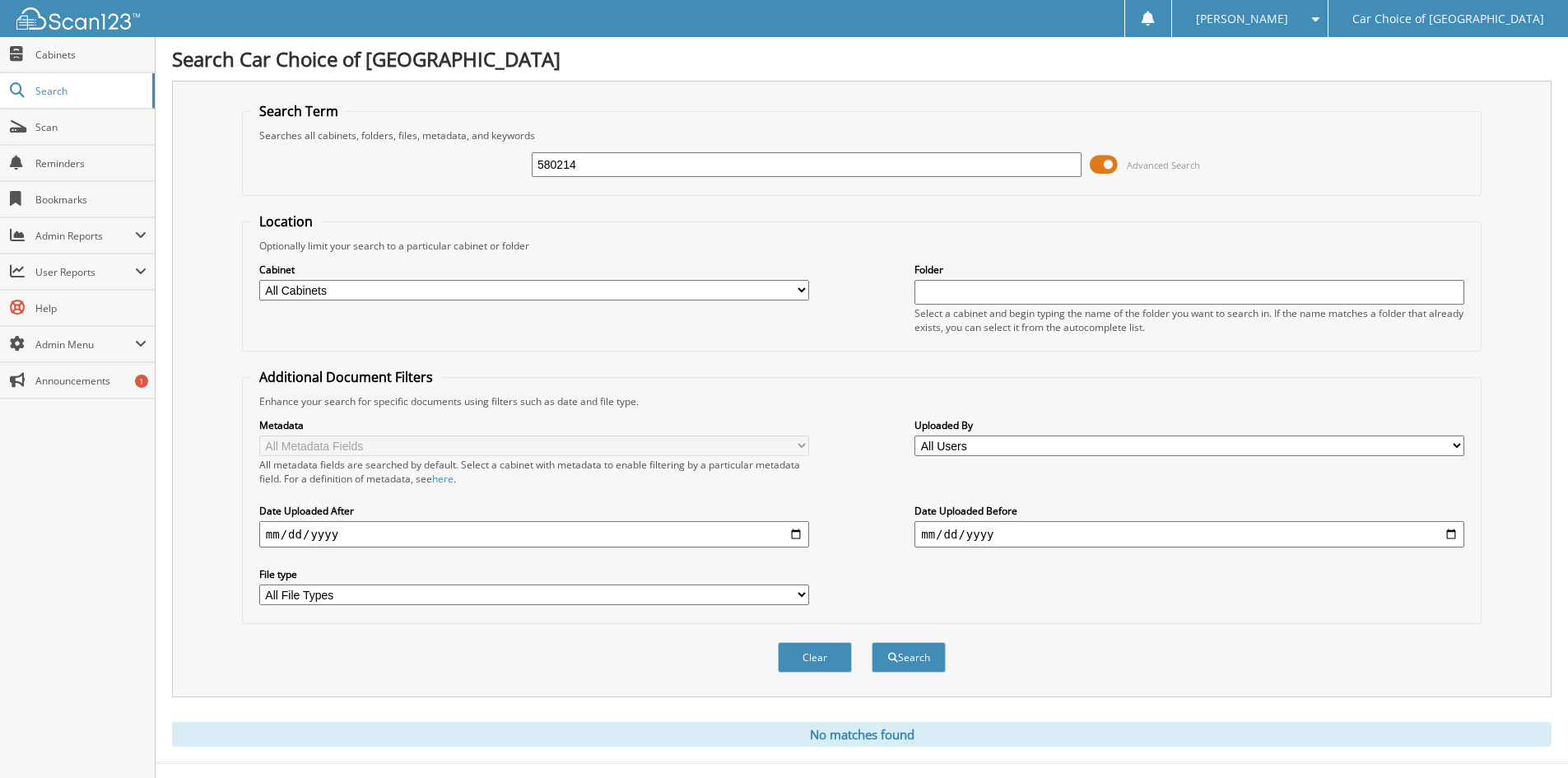
drag, startPoint x: 599, startPoint y: 168, endPoint x: 489, endPoint y: 163, distance: 110.1
click at [489, 163] on div "580214 Advanced Search" at bounding box center [862, 165] width 1222 height 44
type input "280214"
click at [871, 642] on button "Search" at bounding box center [908, 657] width 74 height 31
click at [81, 60] on span "Cabinets" at bounding box center [91, 54] width 111 height 14
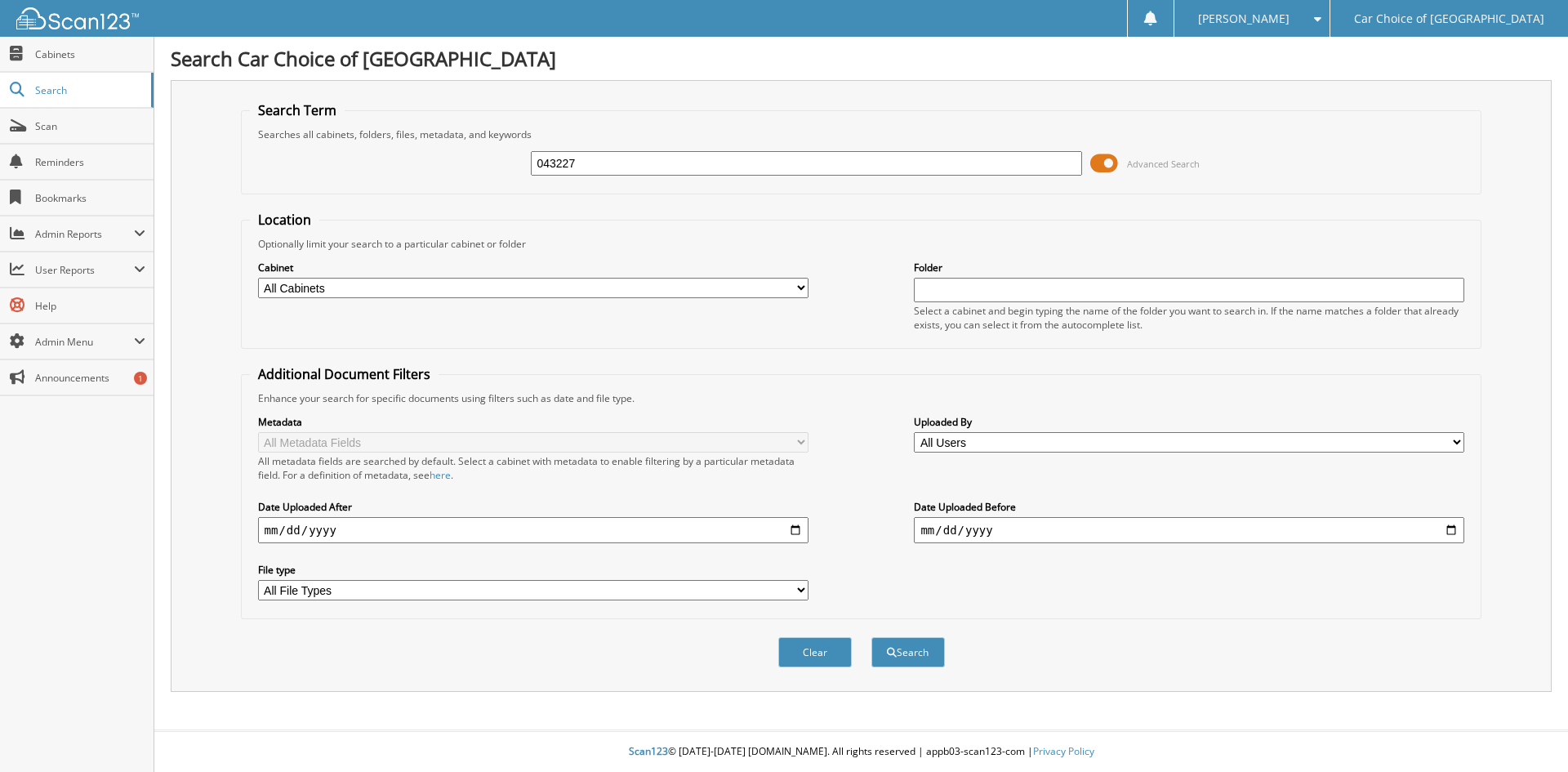
type input "043227"
click at [871, 637] on button "Search" at bounding box center [907, 652] width 74 height 31
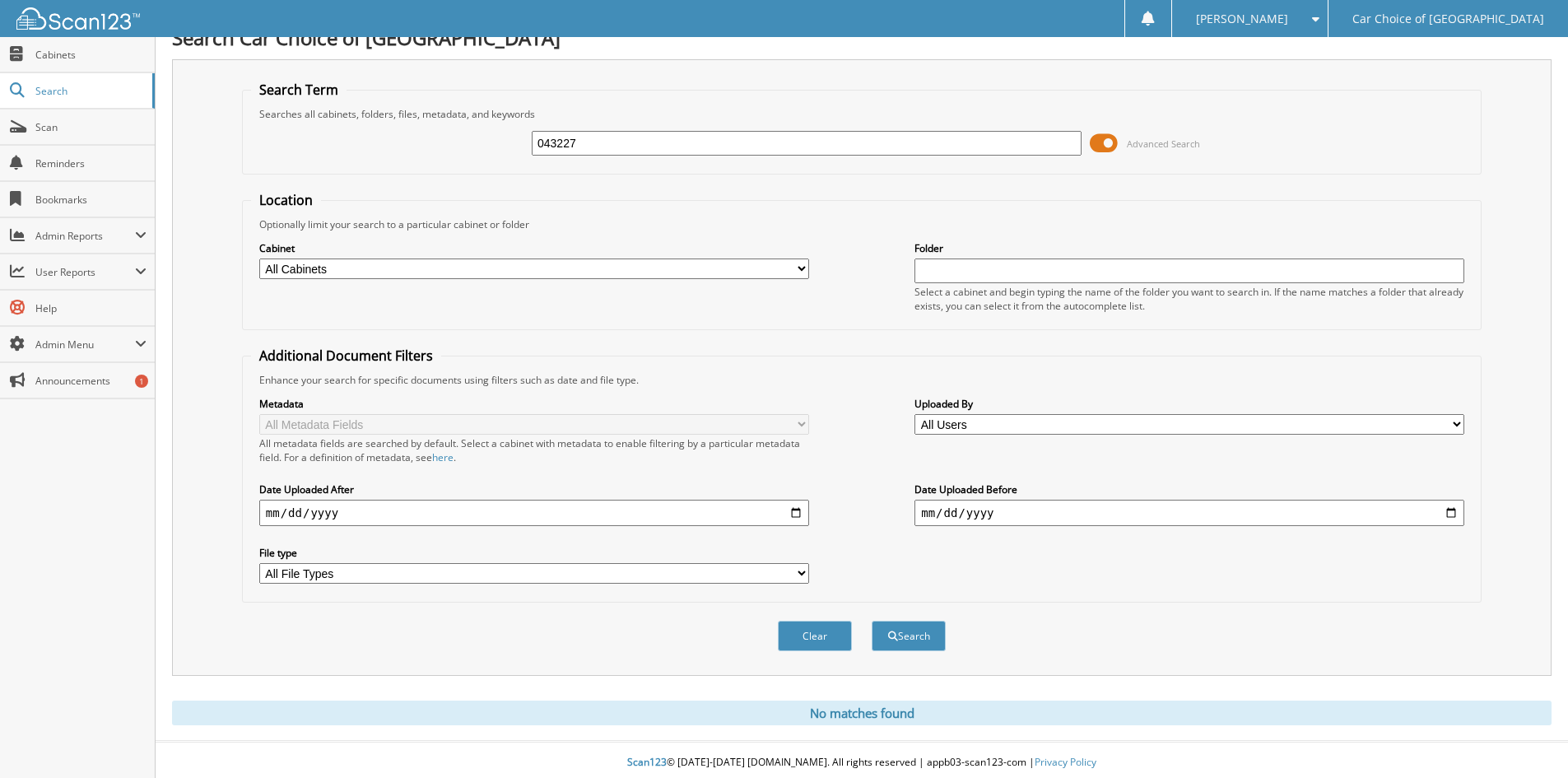
scroll to position [27, 0]
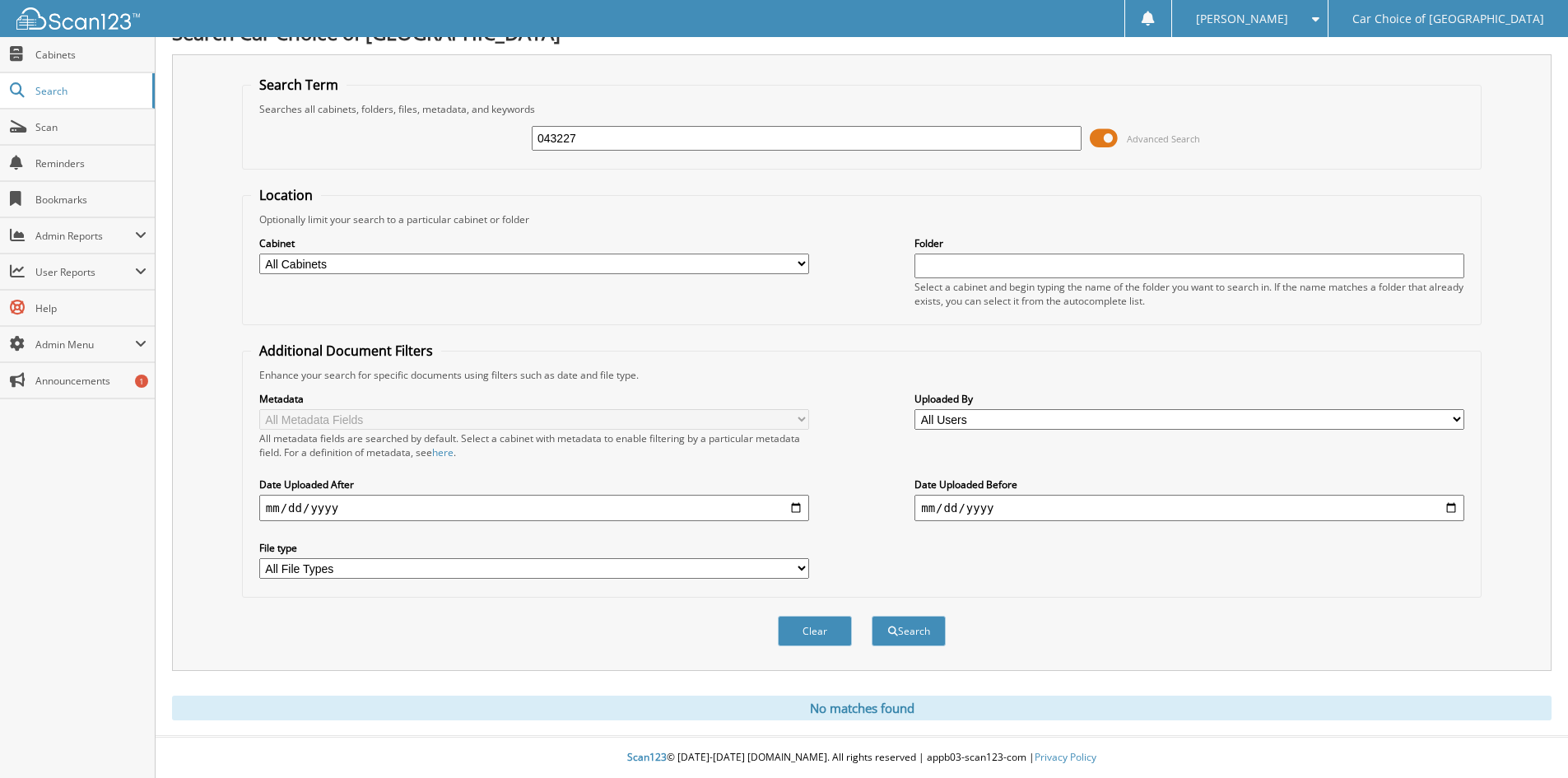
click at [600, 145] on input "043227" at bounding box center [807, 138] width 550 height 25
type input "[PERSON_NAME]"
click at [871, 616] on button "Search" at bounding box center [908, 631] width 74 height 31
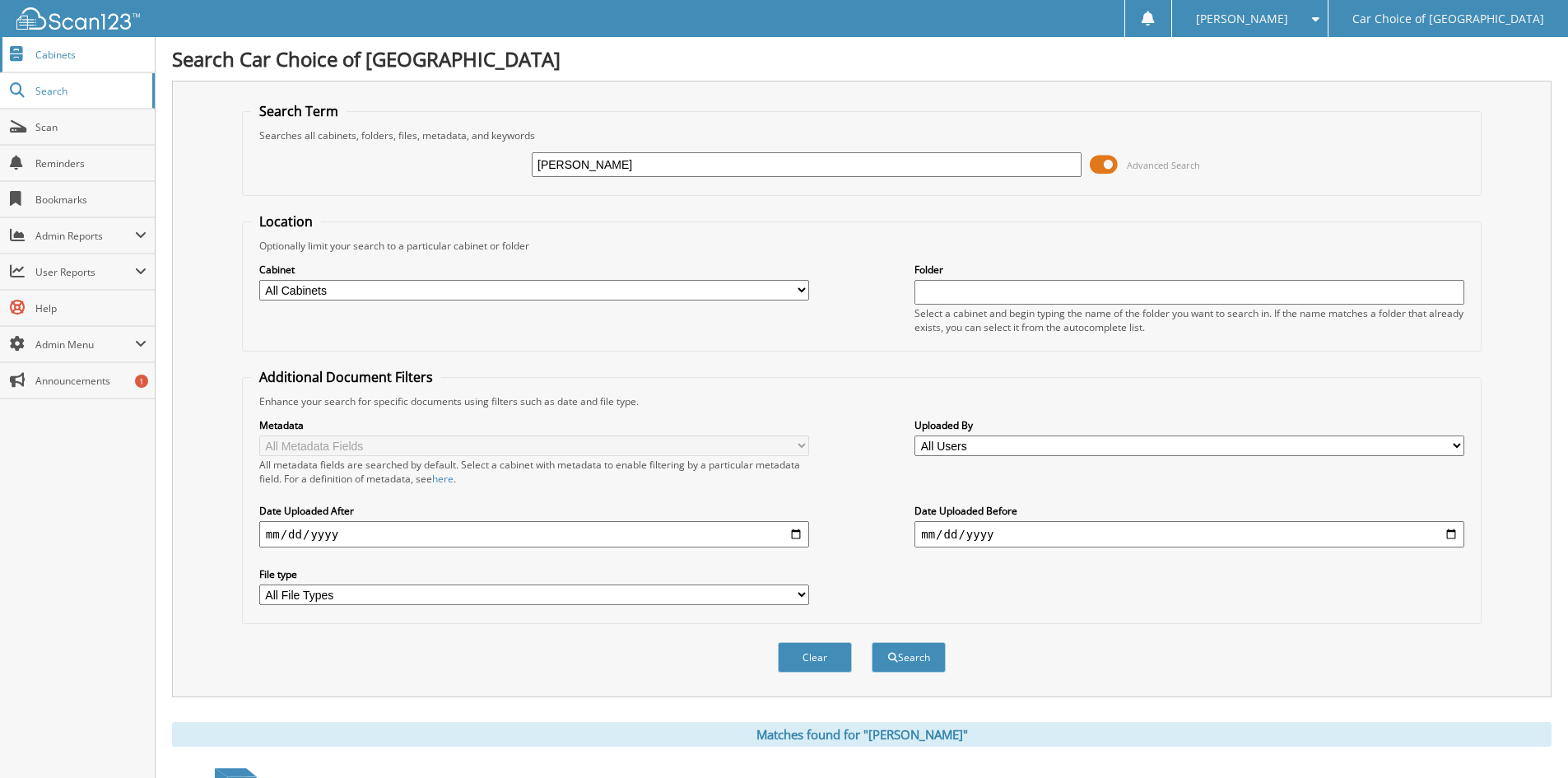
click at [37, 54] on span "Cabinets" at bounding box center [91, 54] width 111 height 14
